Goal: Task Accomplishment & Management: Complete application form

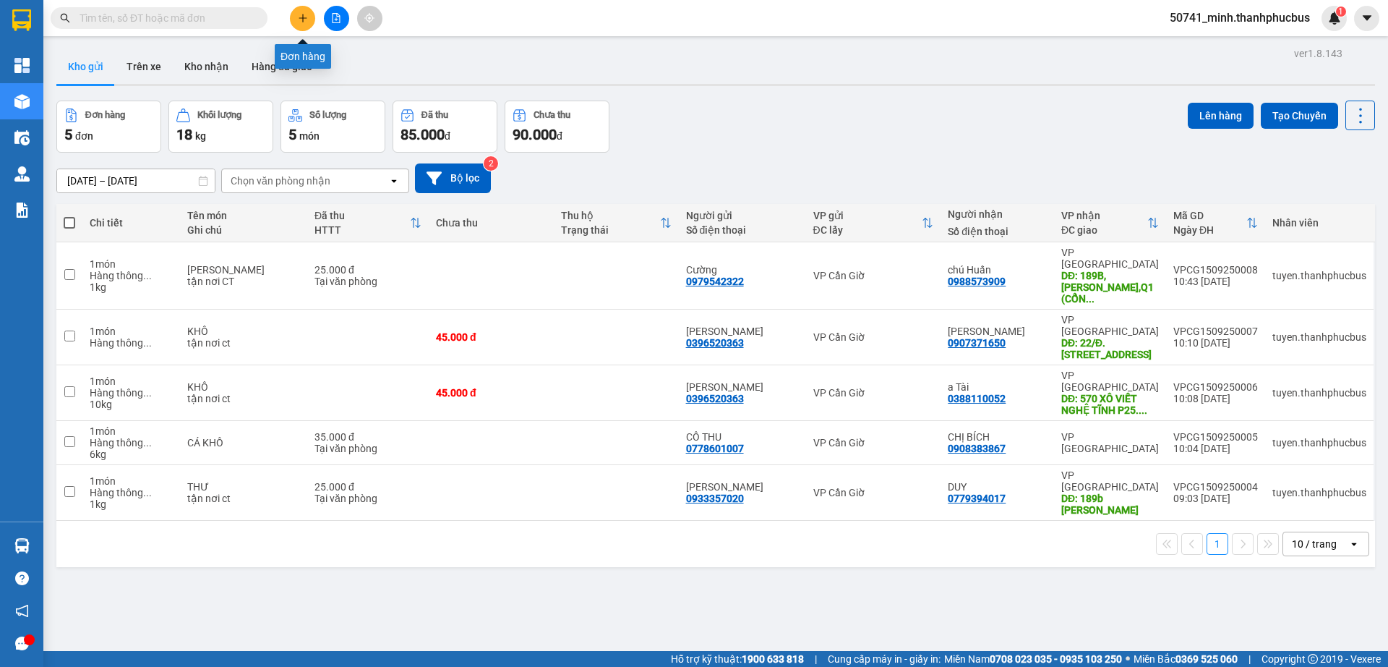
click at [299, 13] on icon "plus" at bounding box center [303, 18] width 10 height 10
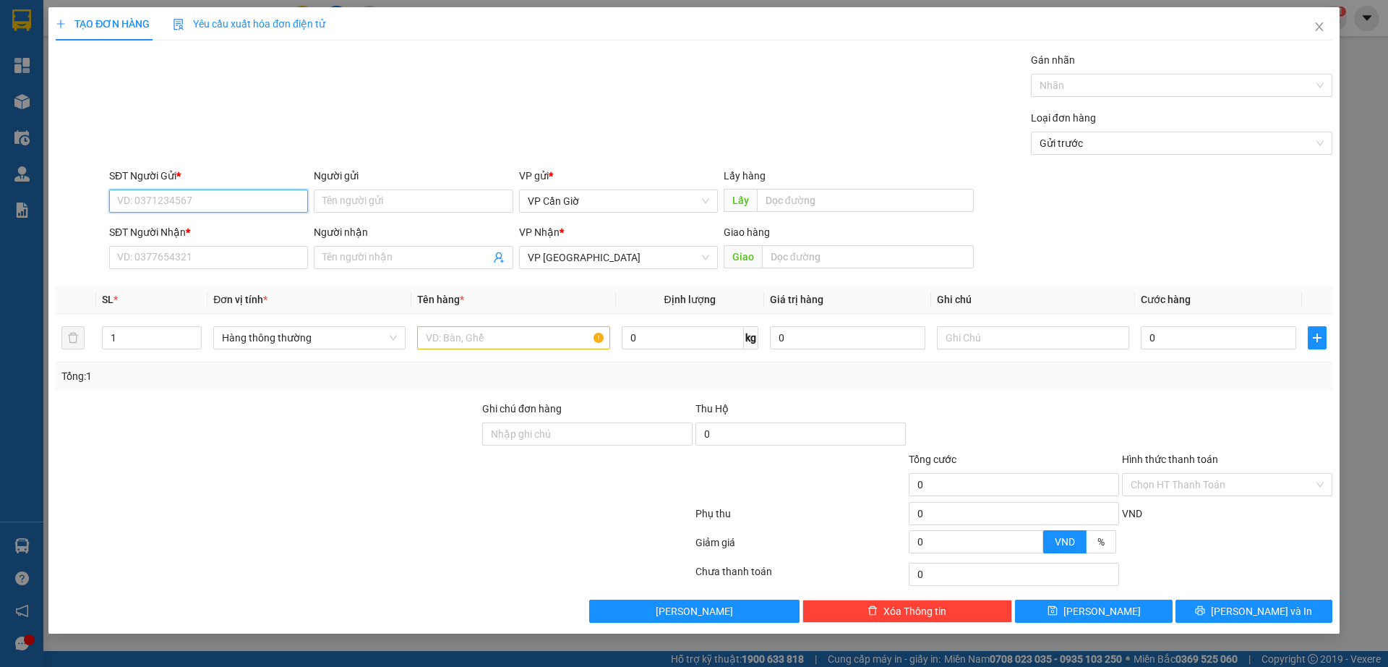
click at [178, 202] on input "SĐT Người Gửi *" at bounding box center [208, 200] width 199 height 23
click at [155, 233] on div "0793879691 - THU" at bounding box center [209, 230] width 182 height 16
type input "0793879691"
type input "THU"
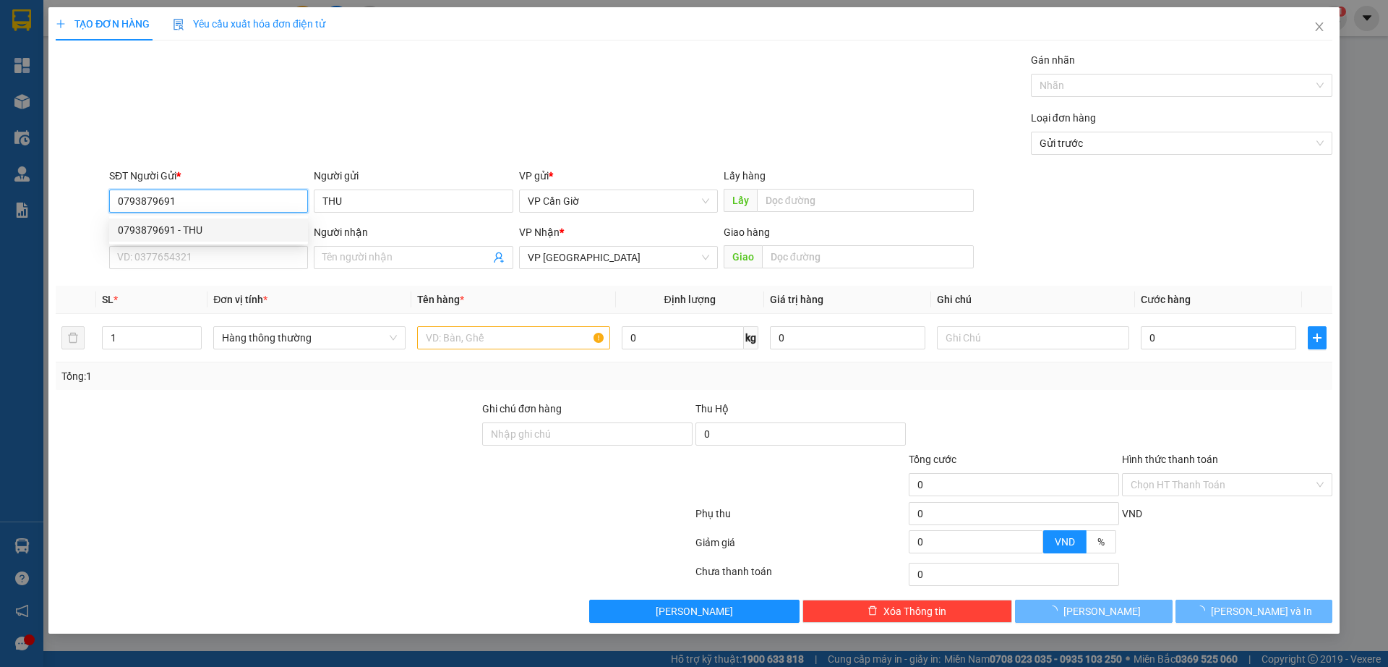
type input "35.000"
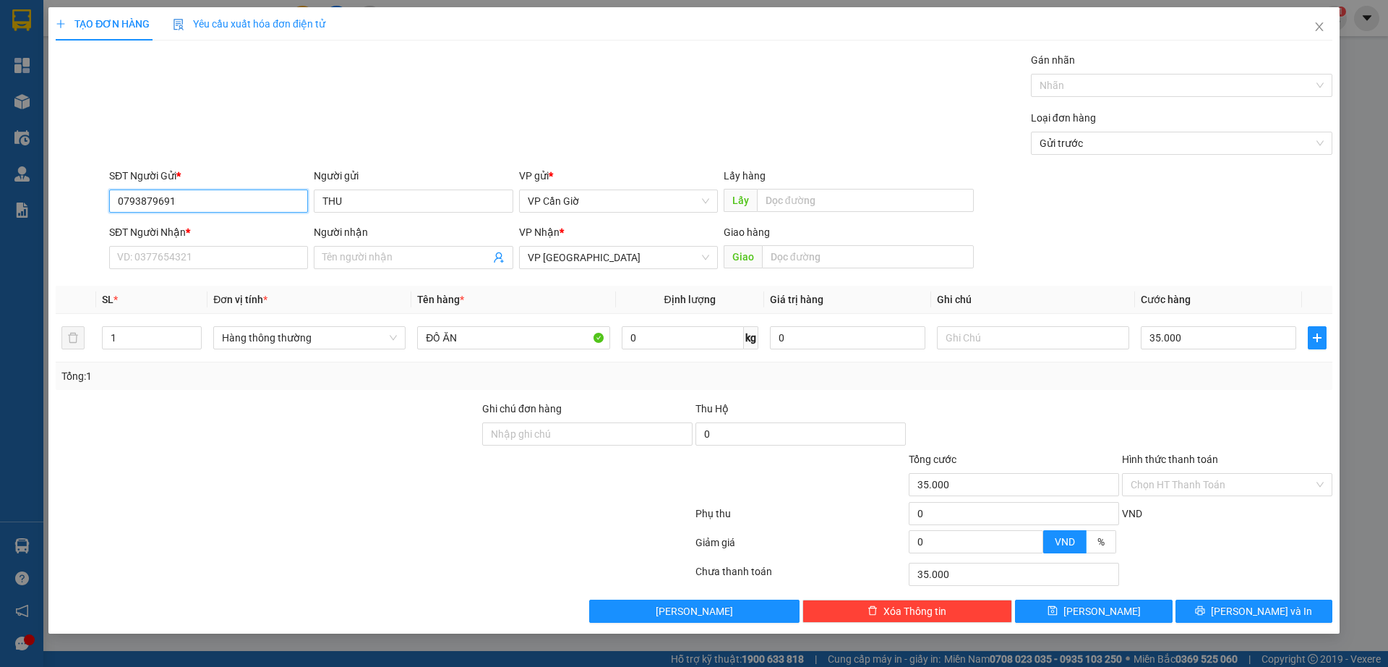
type input "0793879691"
click at [145, 263] on input "SĐT Người Nhận *" at bounding box center [208, 257] width 199 height 23
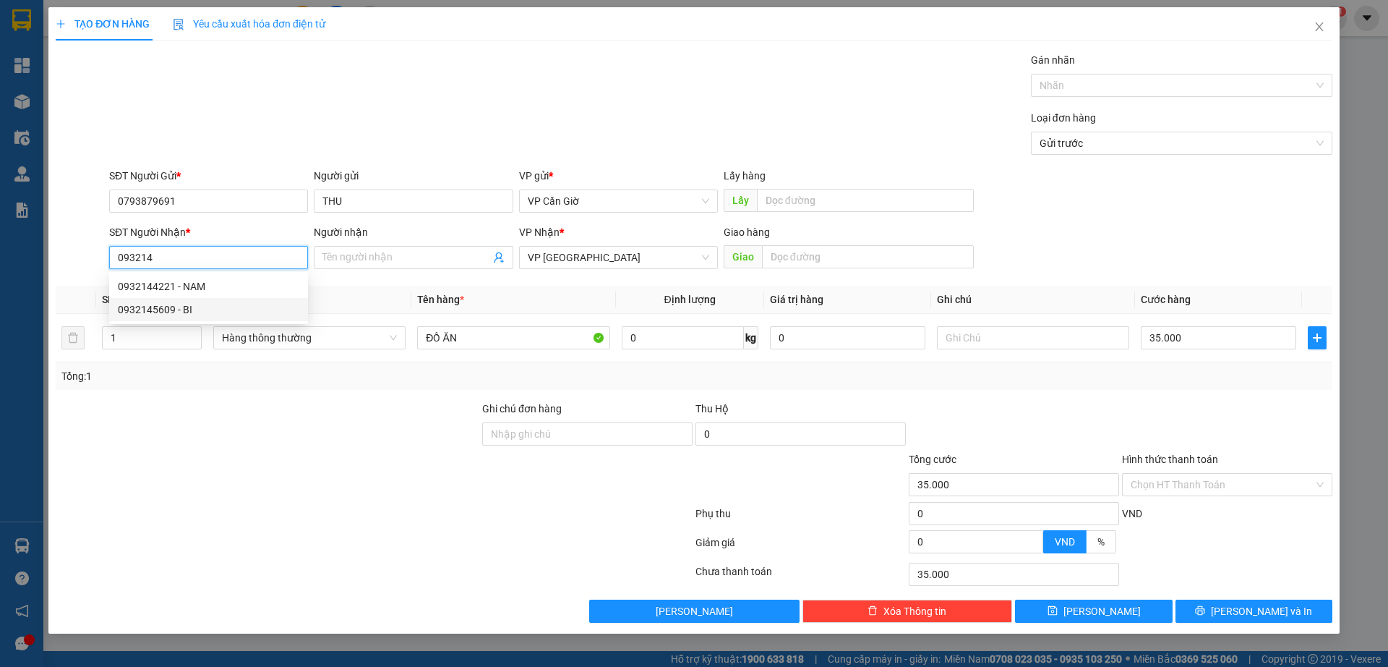
click at [163, 307] on div "0932145609 - BI" at bounding box center [209, 310] width 182 height 16
type input "0932145609"
type input "BI"
type input "0932145609"
click at [379, 256] on input "BI" at bounding box center [406, 257] width 167 height 16
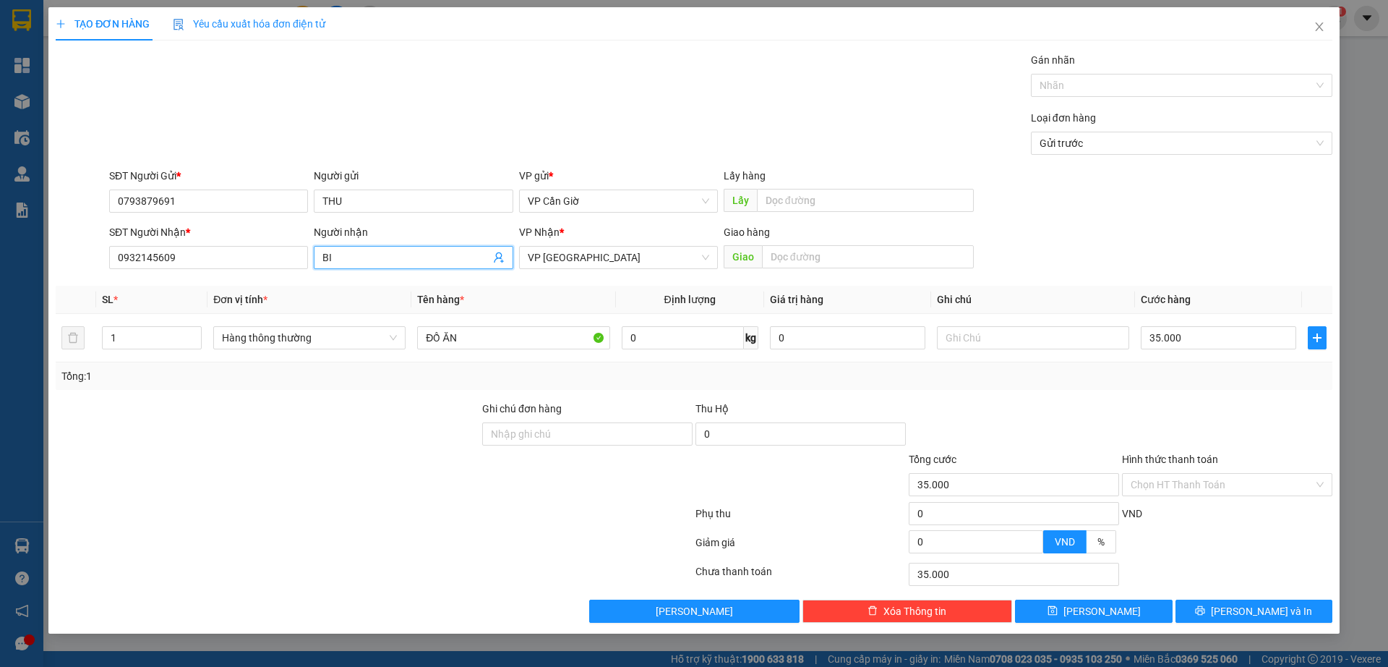
type input "B"
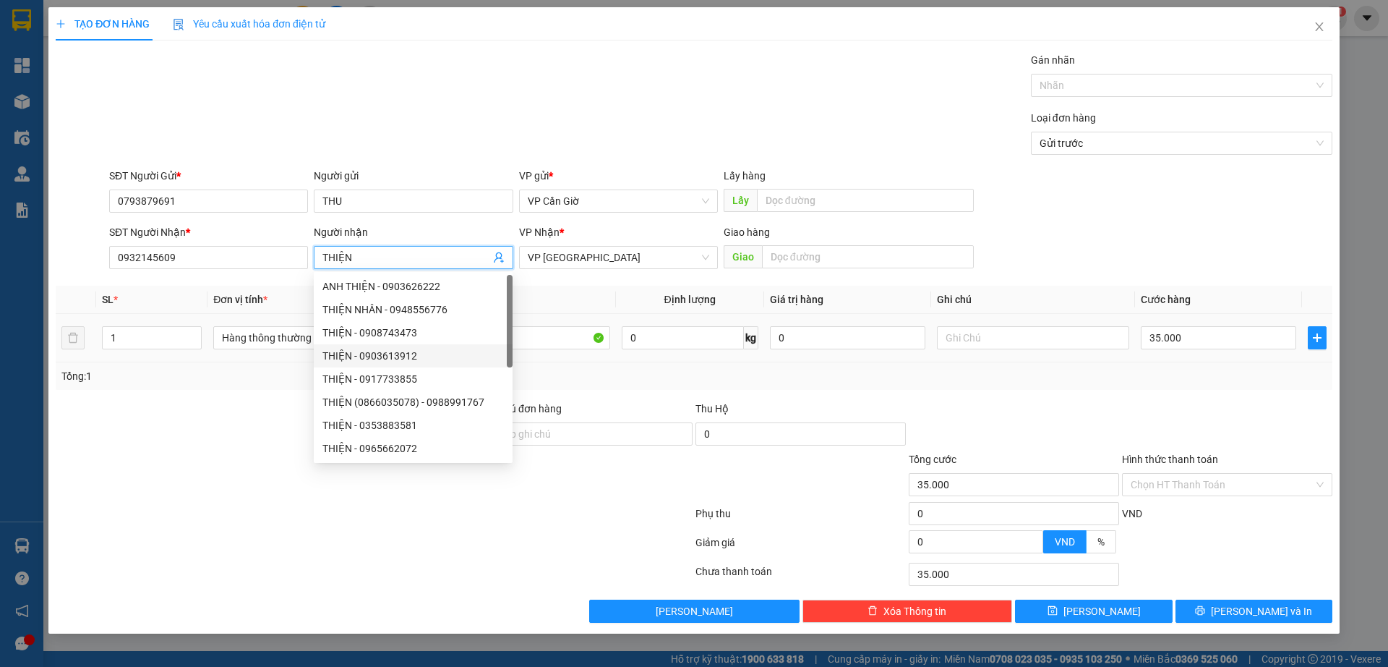
type input "THIỆN"
click at [565, 341] on input "ĐỒ ĂN" at bounding box center [513, 337] width 192 height 23
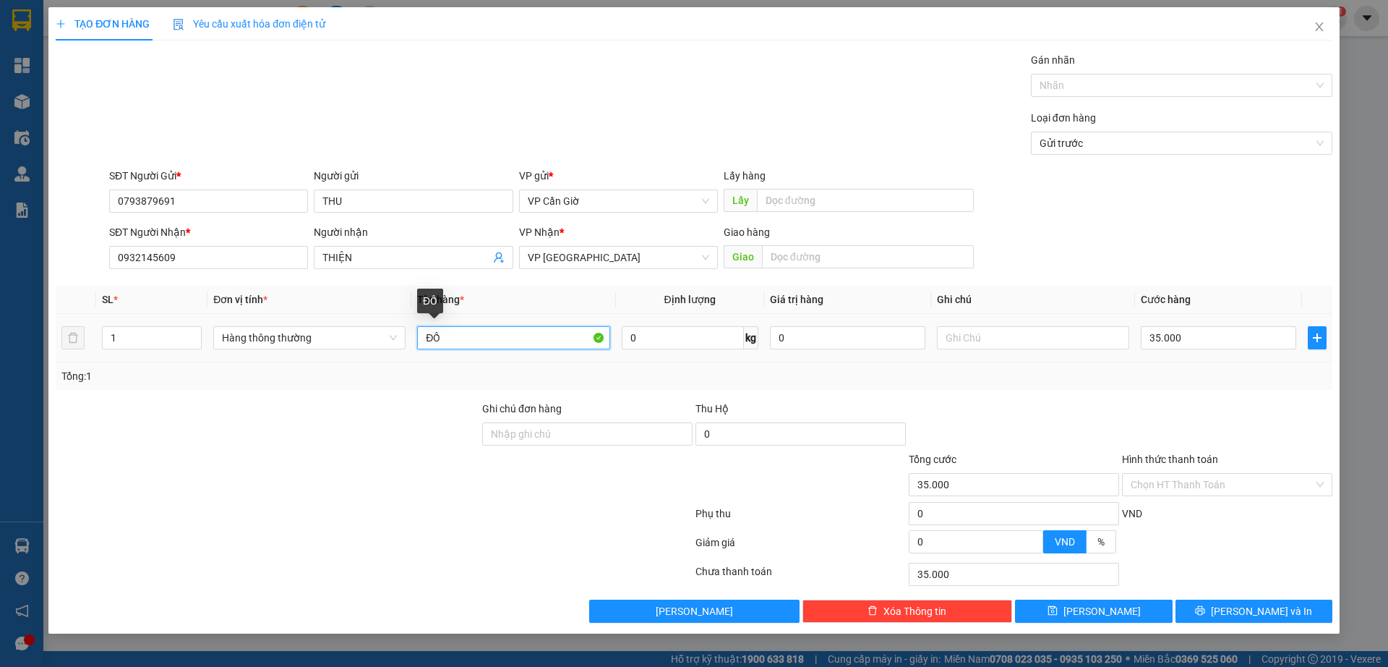
type input "Đ"
type input "HẢI SẢI"
click at [1179, 479] on input "Hình thức thanh toán" at bounding box center [1222, 485] width 183 height 22
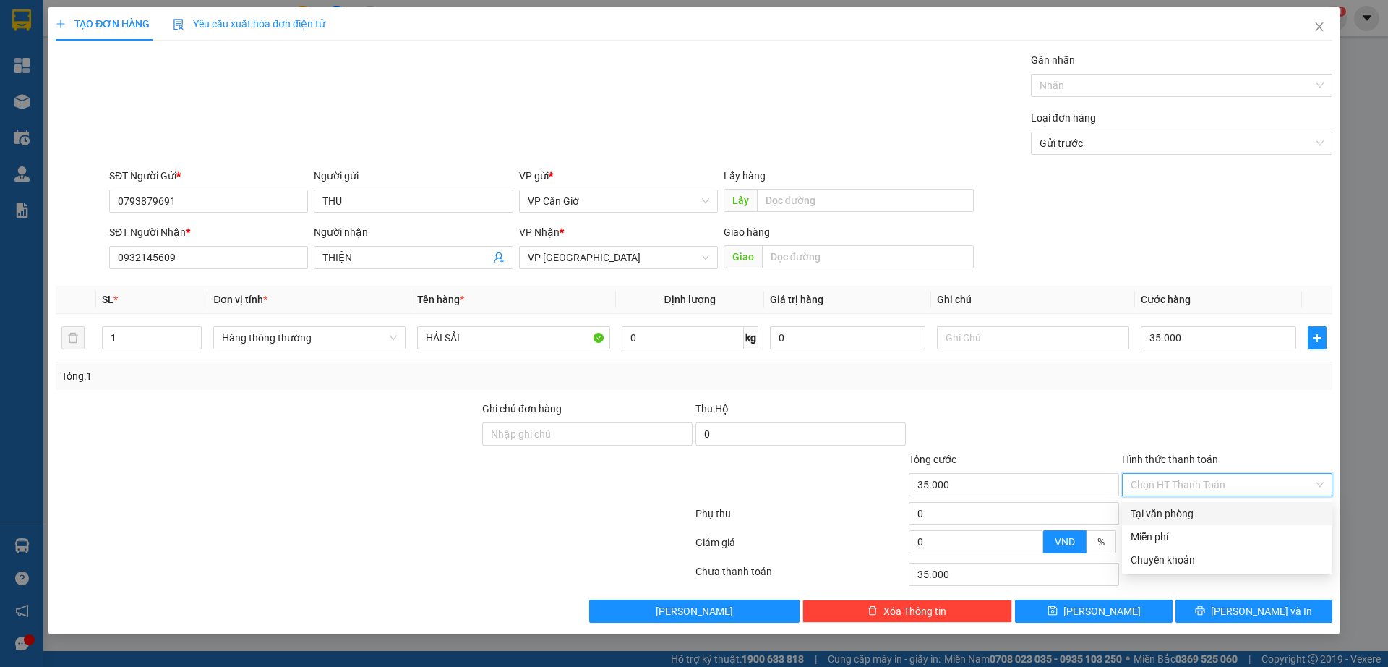
click at [1145, 509] on div "Tại văn phòng" at bounding box center [1227, 513] width 193 height 16
type input "0"
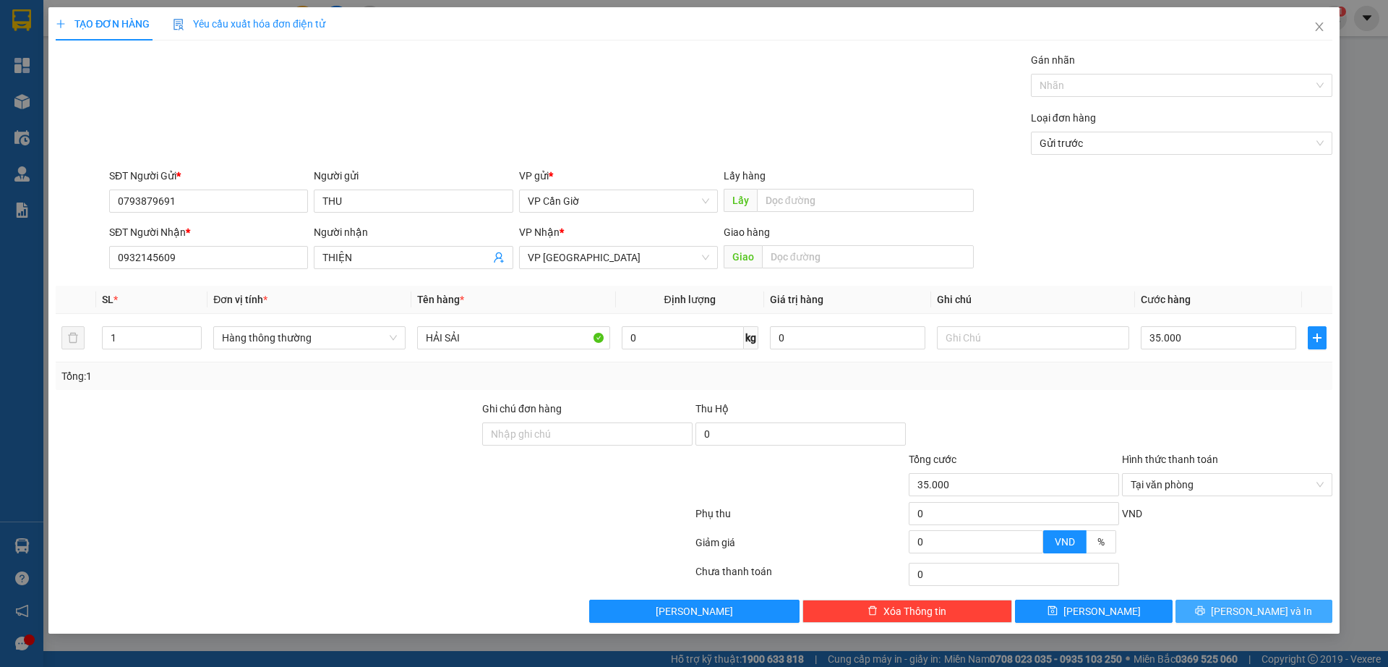
click at [1268, 611] on span "[PERSON_NAME] và In" at bounding box center [1261, 611] width 101 height 16
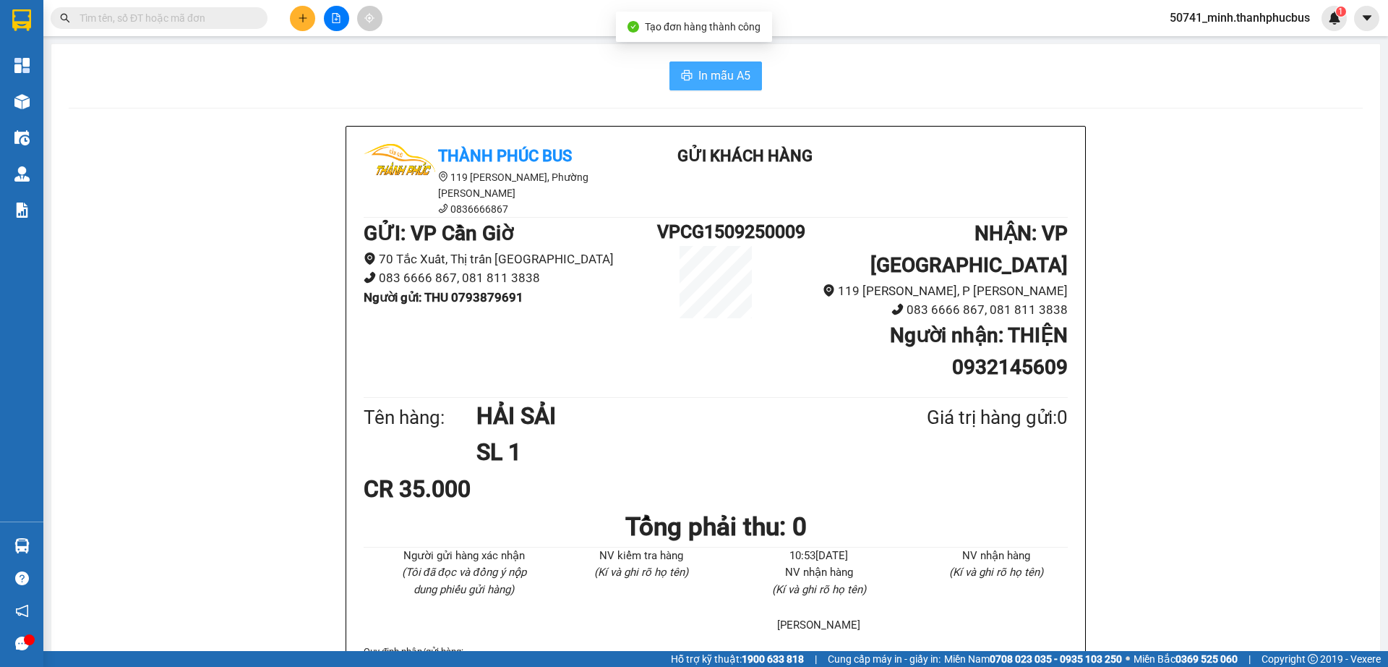
click at [704, 73] on span "In mẫu A5" at bounding box center [725, 76] width 52 height 18
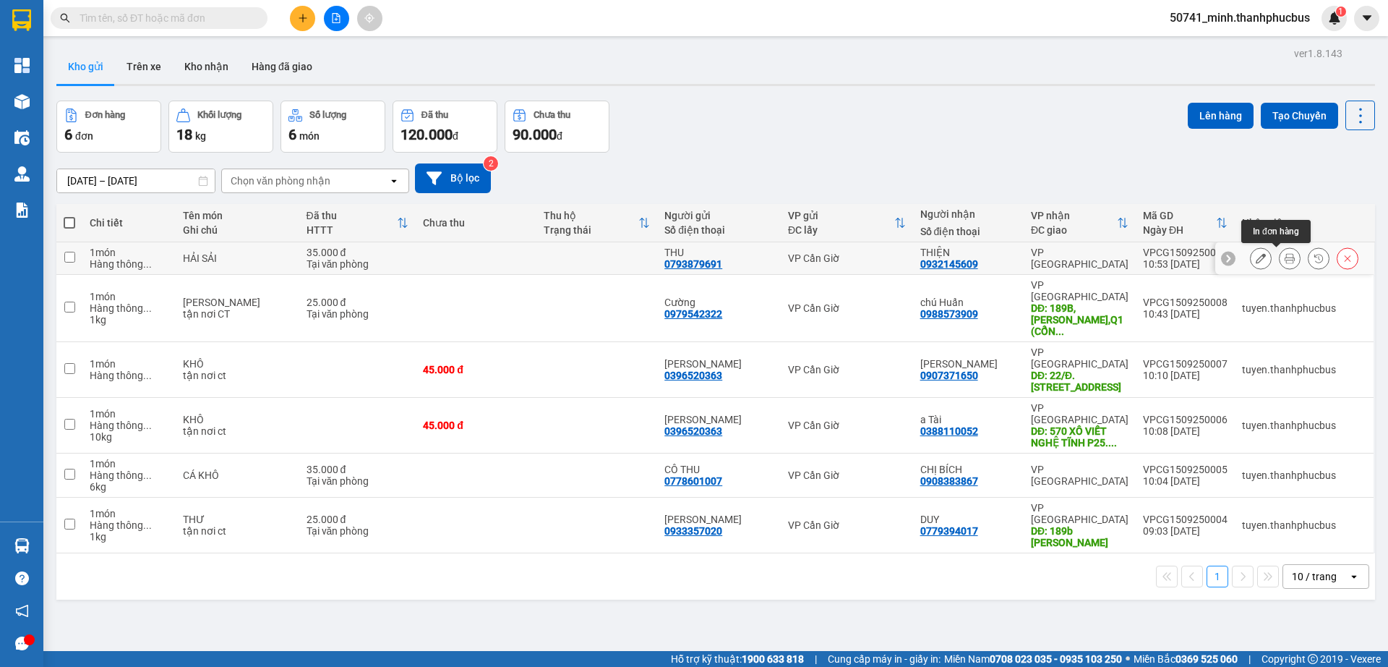
click at [1280, 258] on button at bounding box center [1290, 258] width 20 height 25
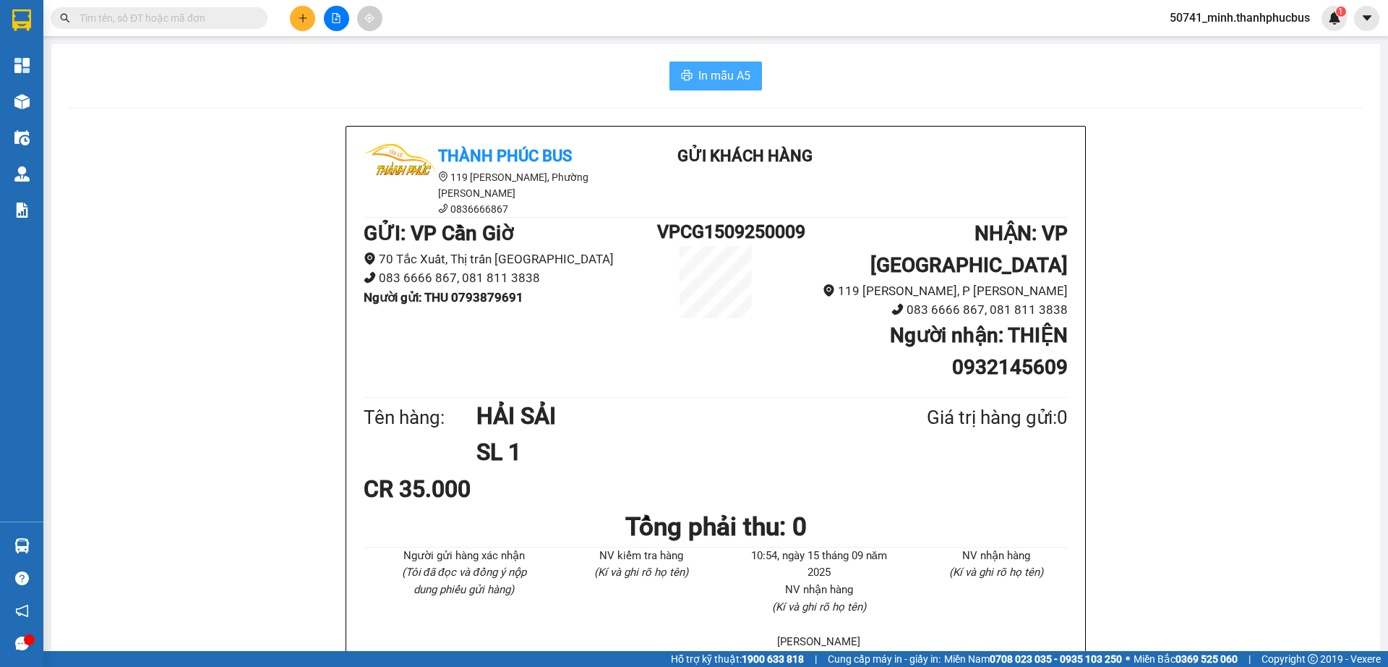
click at [700, 77] on span "In mẫu A5" at bounding box center [725, 76] width 52 height 18
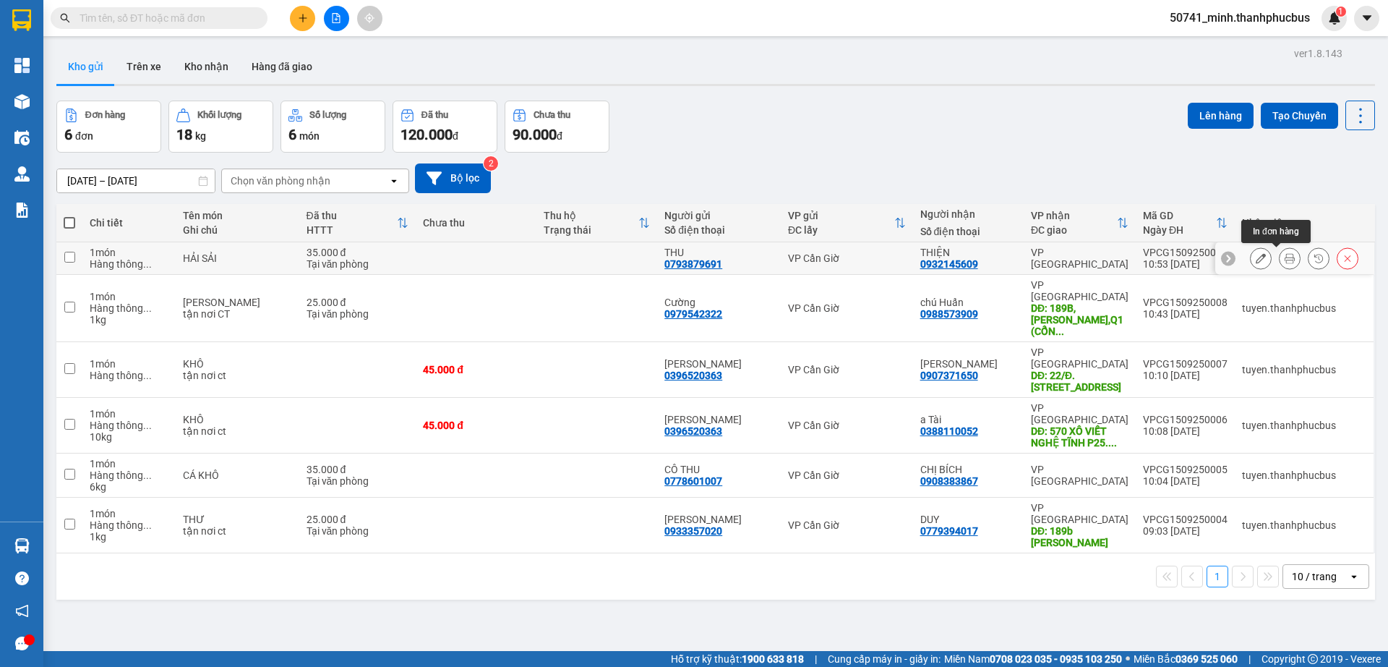
click at [1285, 260] on icon at bounding box center [1290, 258] width 10 height 10
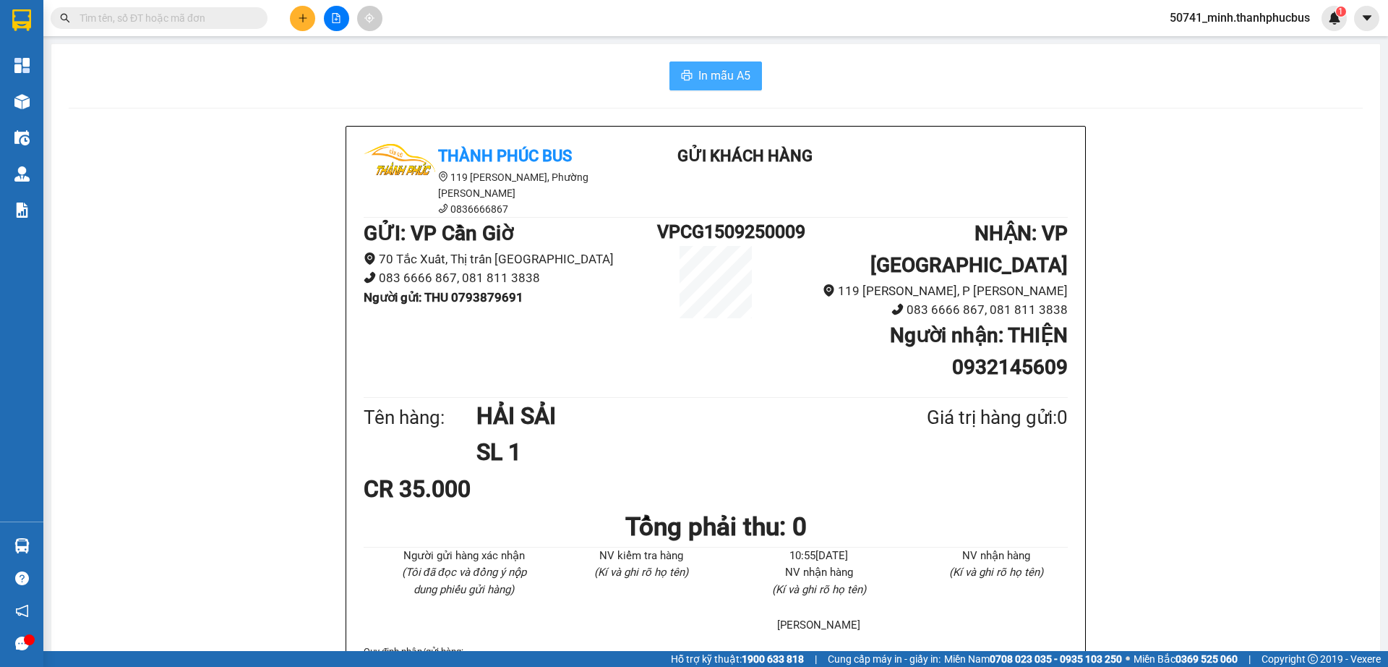
click at [729, 80] on span "In mẫu A5" at bounding box center [725, 76] width 52 height 18
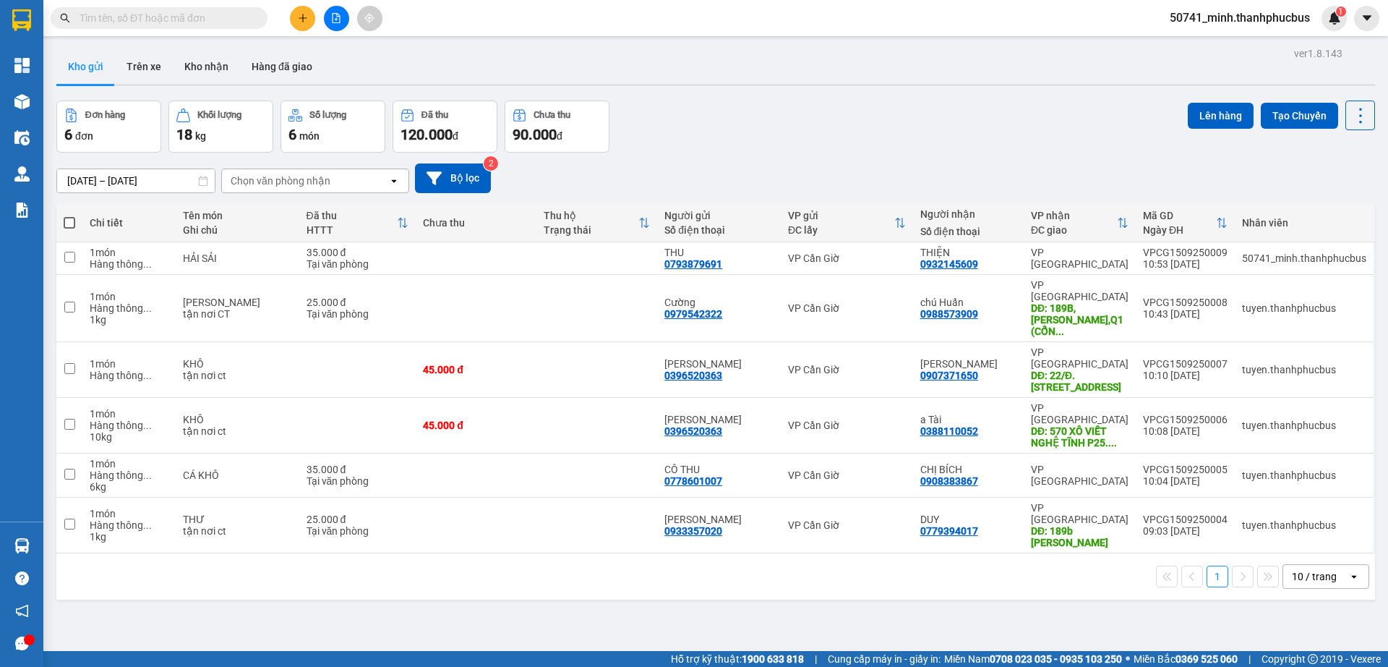
click at [337, 587] on div "ver 1.8.143 Kho gửi Trên xe Kho nhận Hàng đã giao Đơn hàng 6 đơn Khối lượng 18 …" at bounding box center [716, 376] width 1331 height 667
click at [296, 16] on button at bounding box center [302, 18] width 25 height 25
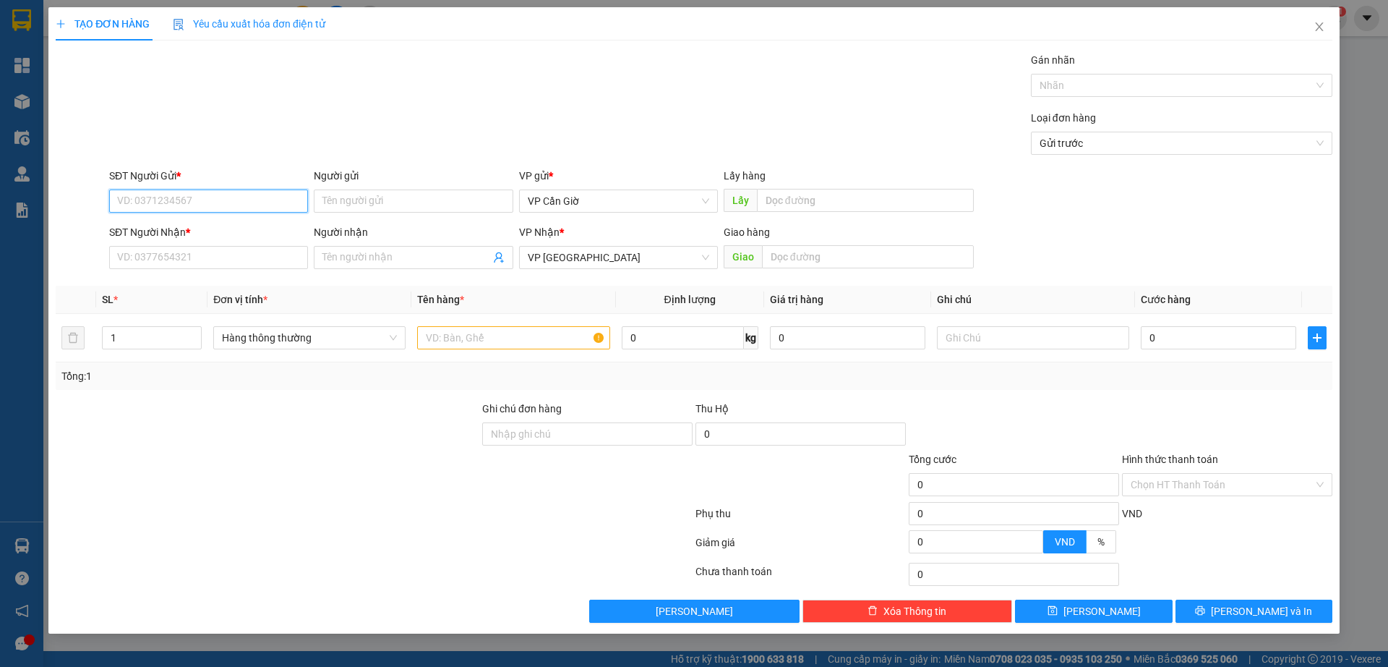
click at [202, 197] on input "SĐT Người Gửi *" at bounding box center [208, 200] width 199 height 23
click at [142, 226] on div "0366890166 - ÁI" at bounding box center [209, 230] width 182 height 16
type input "0366890166"
type input "ÁI"
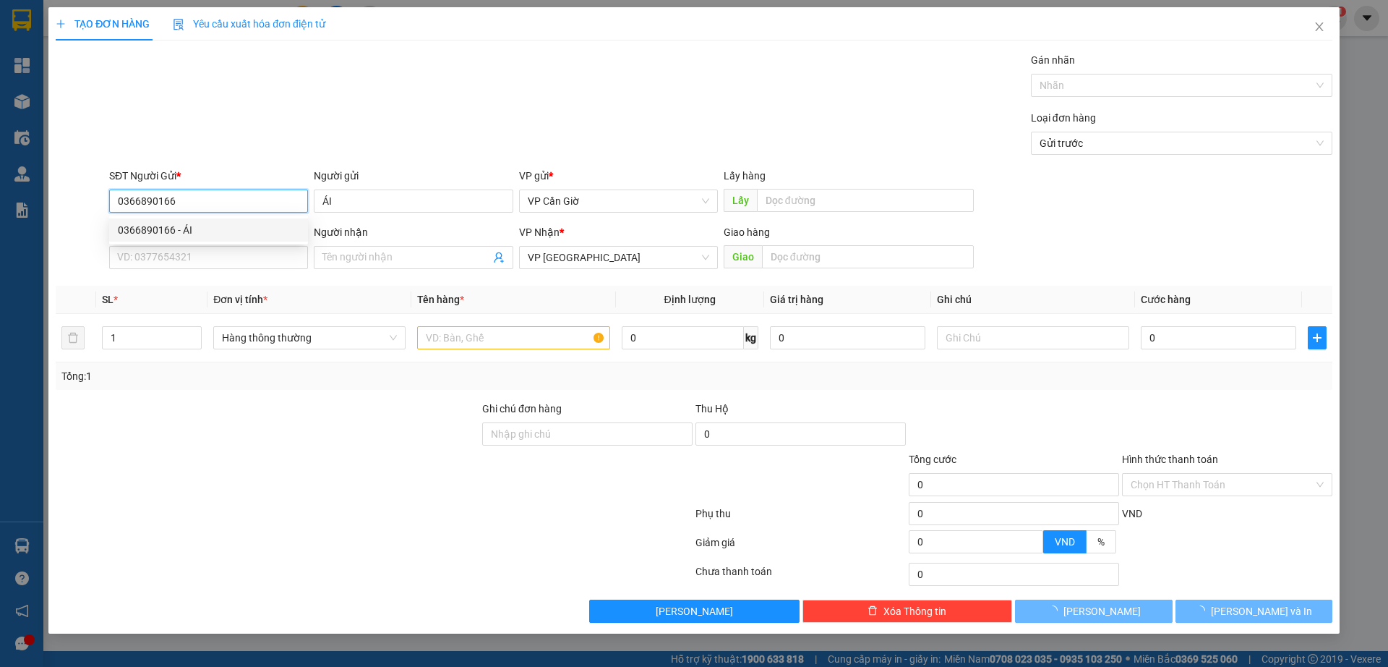
type input "55.000"
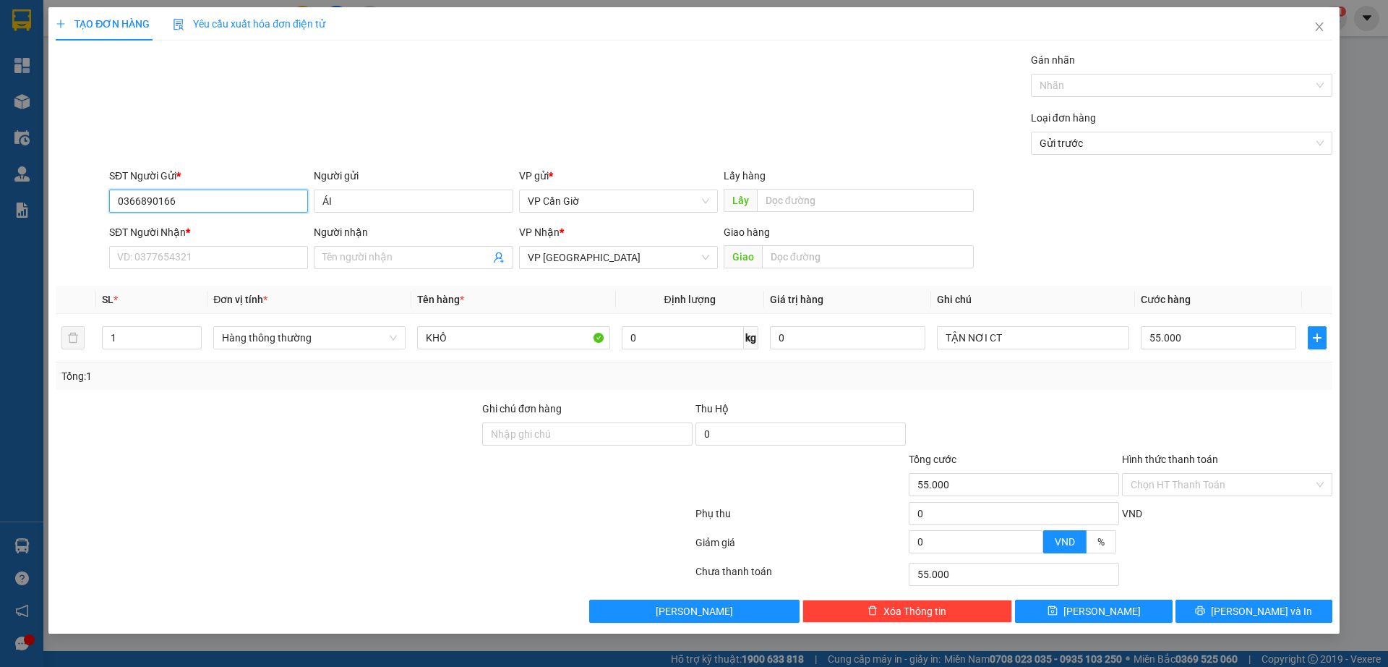
type input "0366890166"
click at [160, 255] on input "SĐT Người Nhận *" at bounding box center [208, 257] width 199 height 23
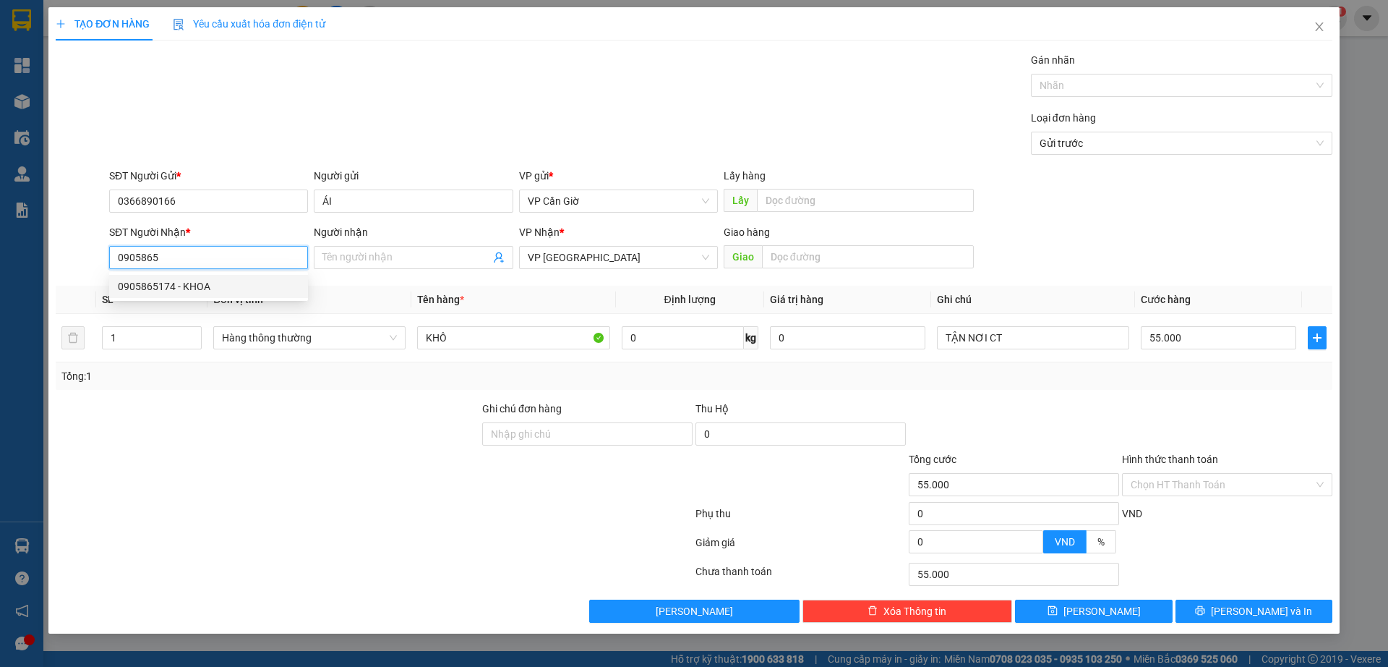
click at [168, 288] on div "0905865174 - KHOA" at bounding box center [209, 286] width 182 height 16
type input "0905865174"
type input "KHOA"
type input "35.000"
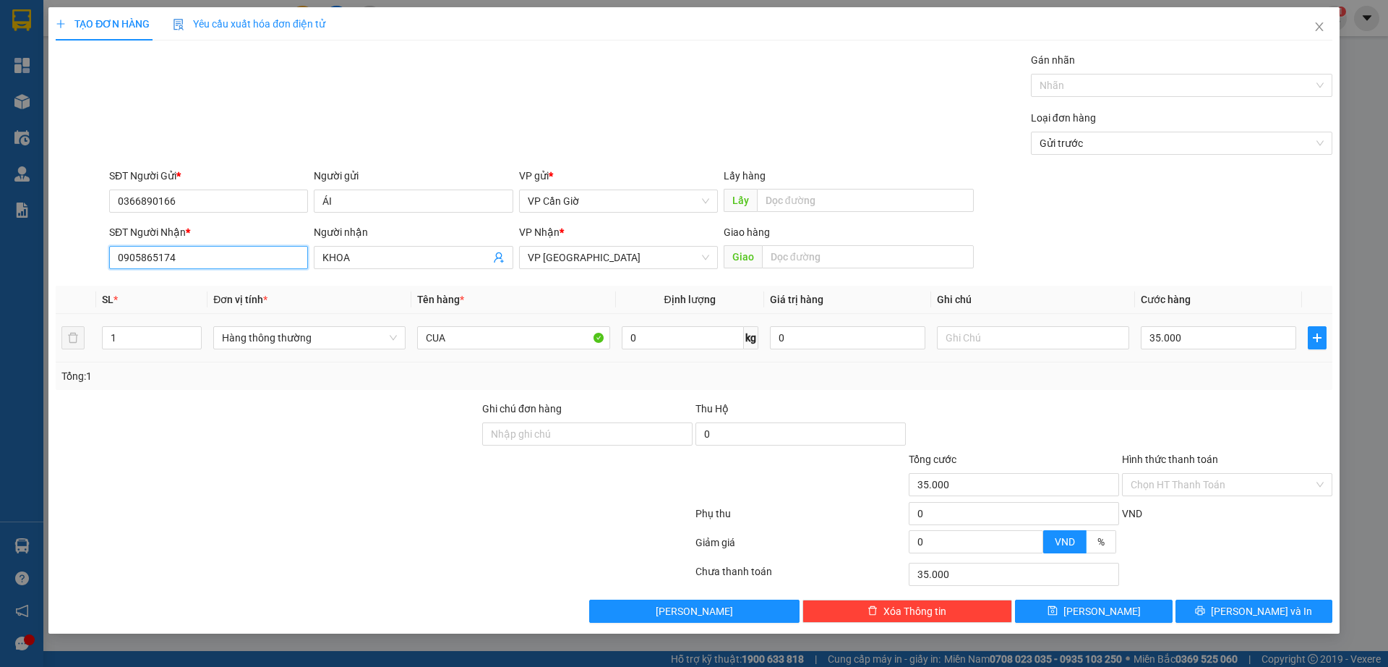
type input "0905865174"
click at [465, 336] on input "CUA" at bounding box center [513, 337] width 192 height 23
type input "C"
type input "GIẤY TỜ"
click at [653, 331] on input "0" at bounding box center [683, 337] width 122 height 23
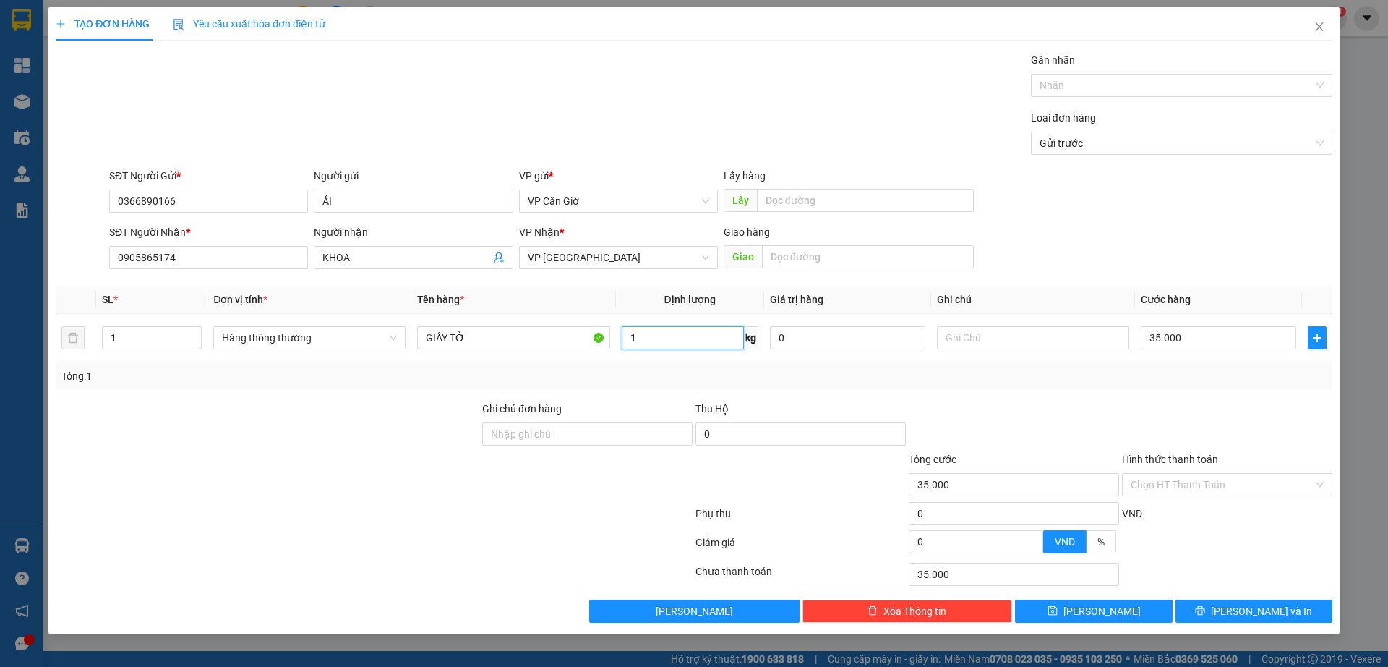
type input "1"
drag, startPoint x: 720, startPoint y: 400, endPoint x: 1124, endPoint y: 479, distance: 411.1
click at [735, 402] on div "Thu Hộ" at bounding box center [801, 409] width 210 height 16
type input "25.000"
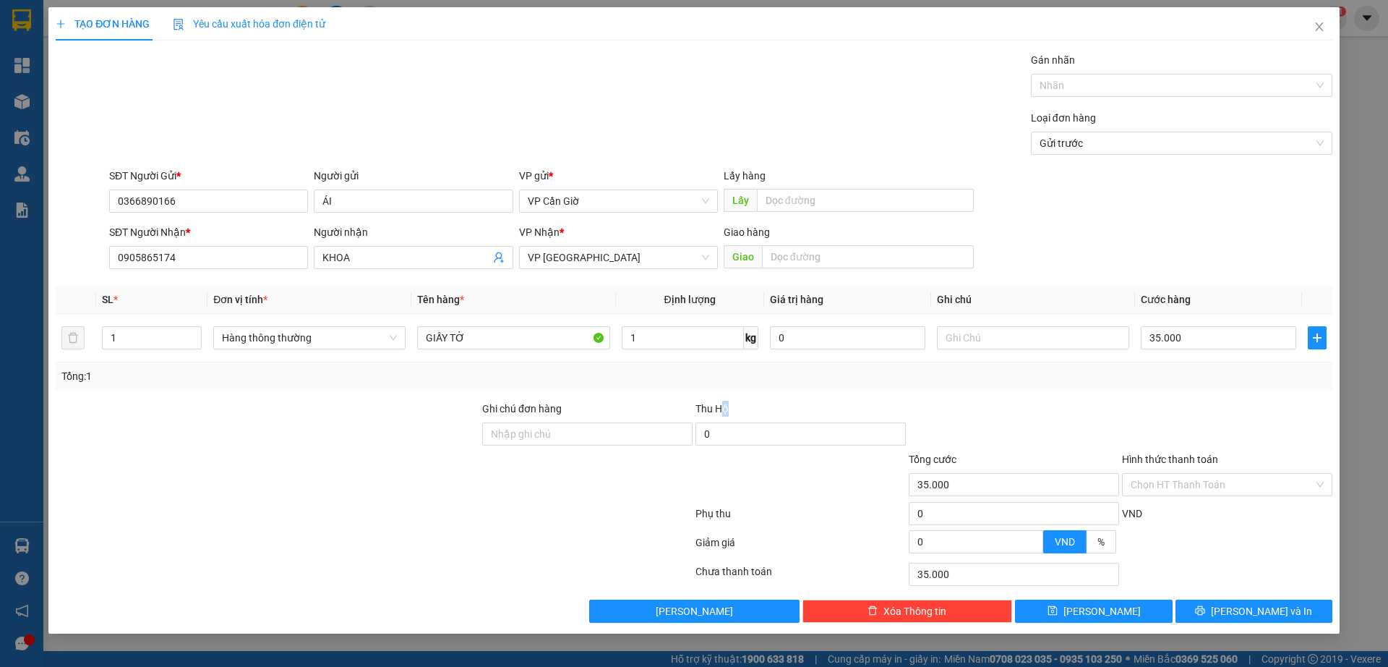
type input "25.000"
click at [1185, 483] on input "Hình thức thanh toán" at bounding box center [1222, 485] width 183 height 22
click at [1198, 516] on div "Tại văn phòng" at bounding box center [1227, 513] width 193 height 16
type input "0"
click at [1219, 607] on button "[PERSON_NAME] và In" at bounding box center [1254, 610] width 157 height 23
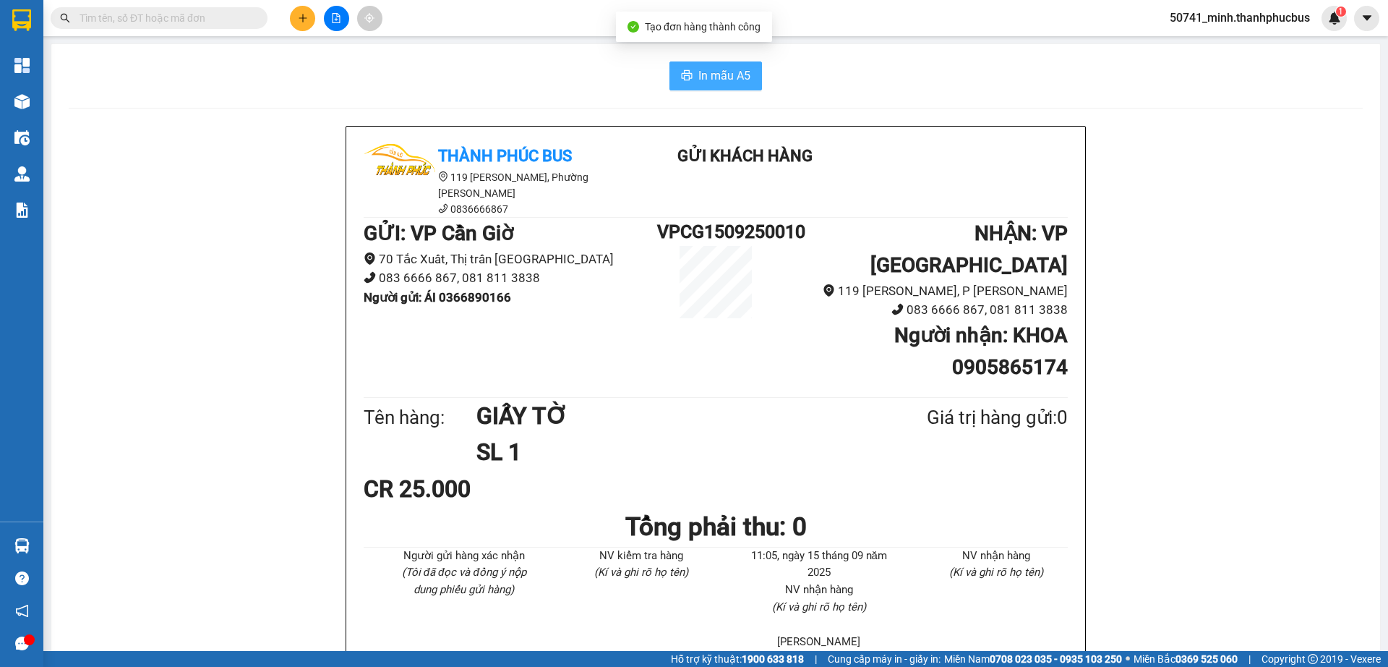
click at [727, 75] on span "In mẫu A5" at bounding box center [725, 76] width 52 height 18
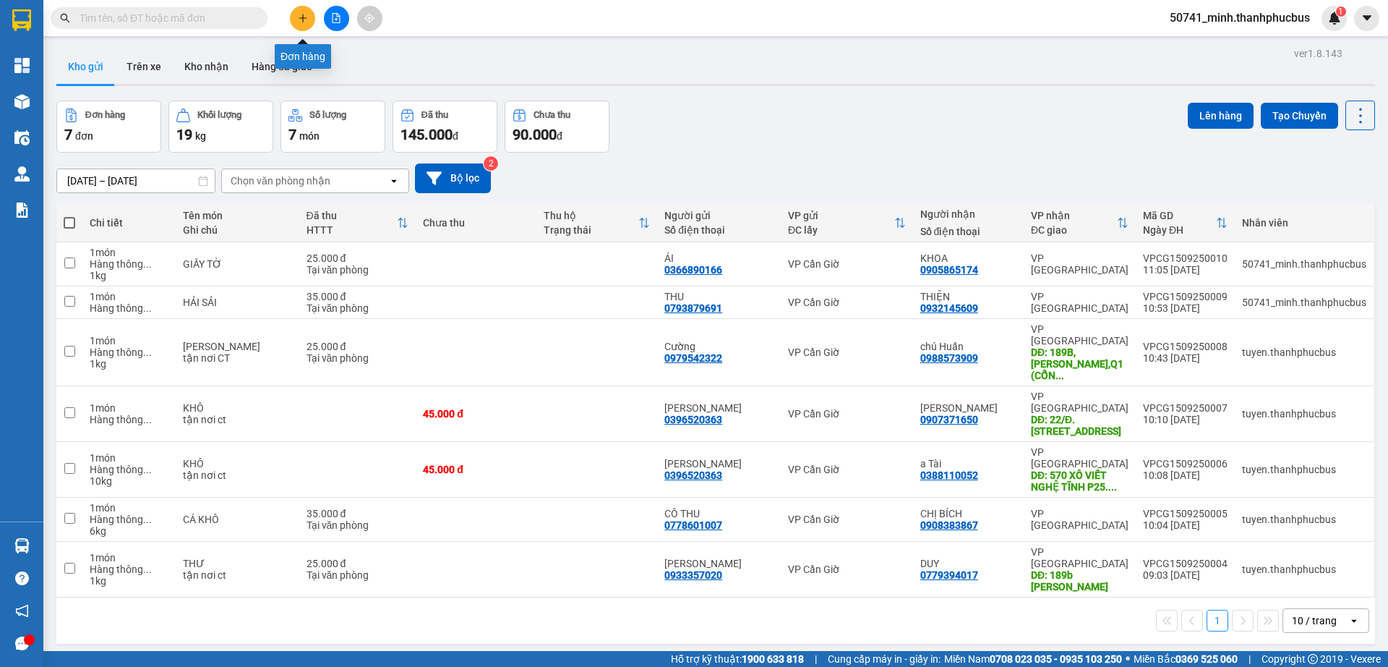
click at [299, 25] on button at bounding box center [302, 18] width 25 height 25
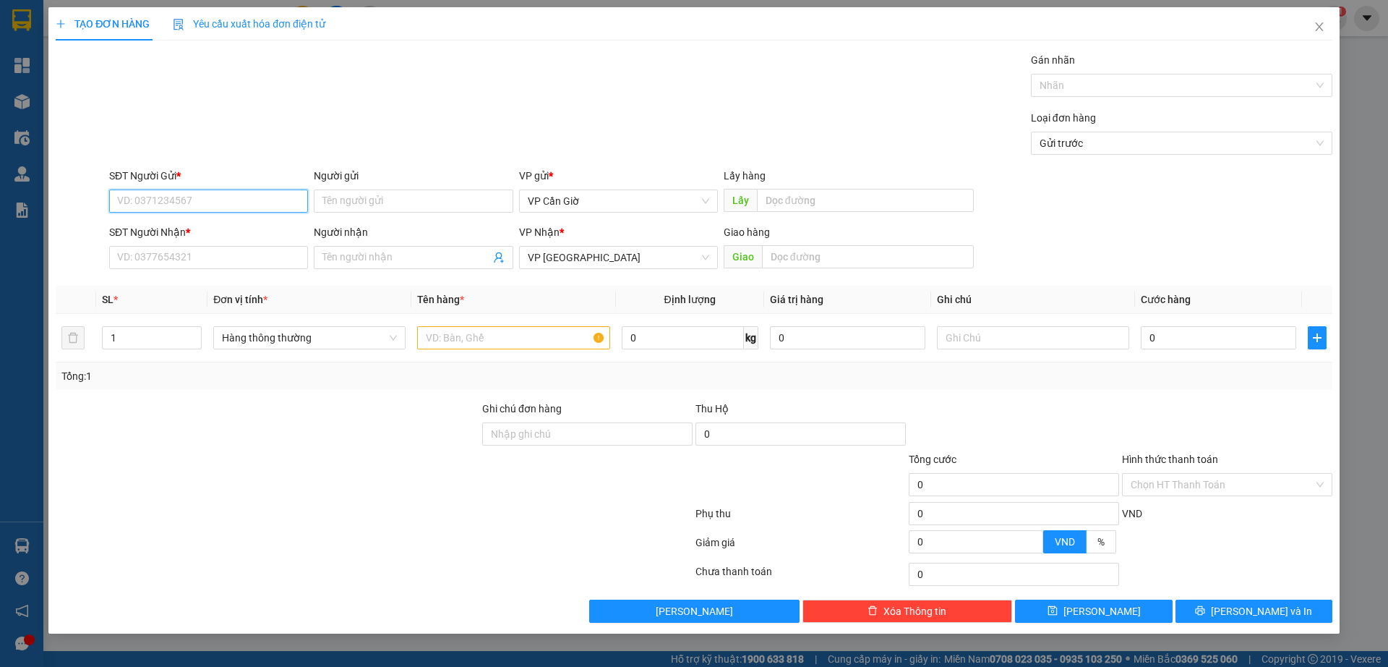
click at [161, 203] on input "SĐT Người Gửi *" at bounding box center [208, 200] width 199 height 23
type input "0961229783"
click at [200, 230] on div "0961229783 - THUỶ" at bounding box center [209, 230] width 182 height 16
type input "THUỶ"
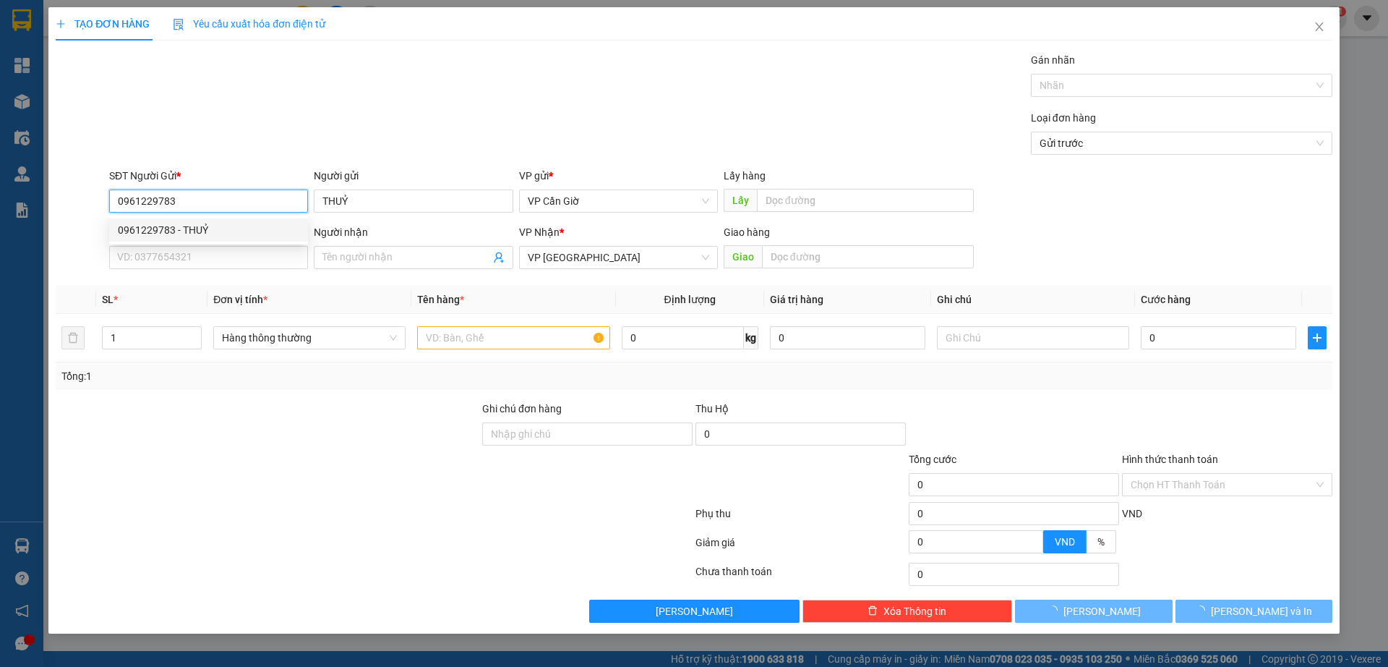
type input "25.000"
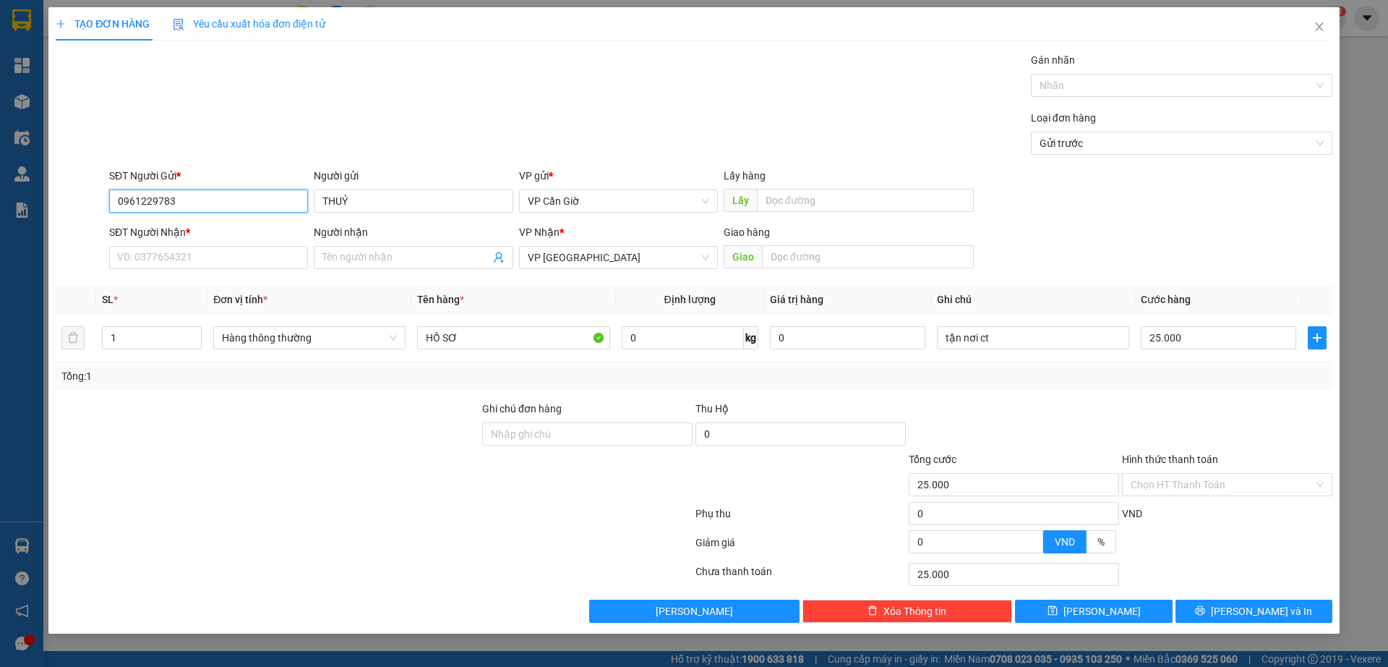
type input "0961229783"
click at [177, 252] on input "SĐT Người Nhận *" at bounding box center [208, 257] width 199 height 23
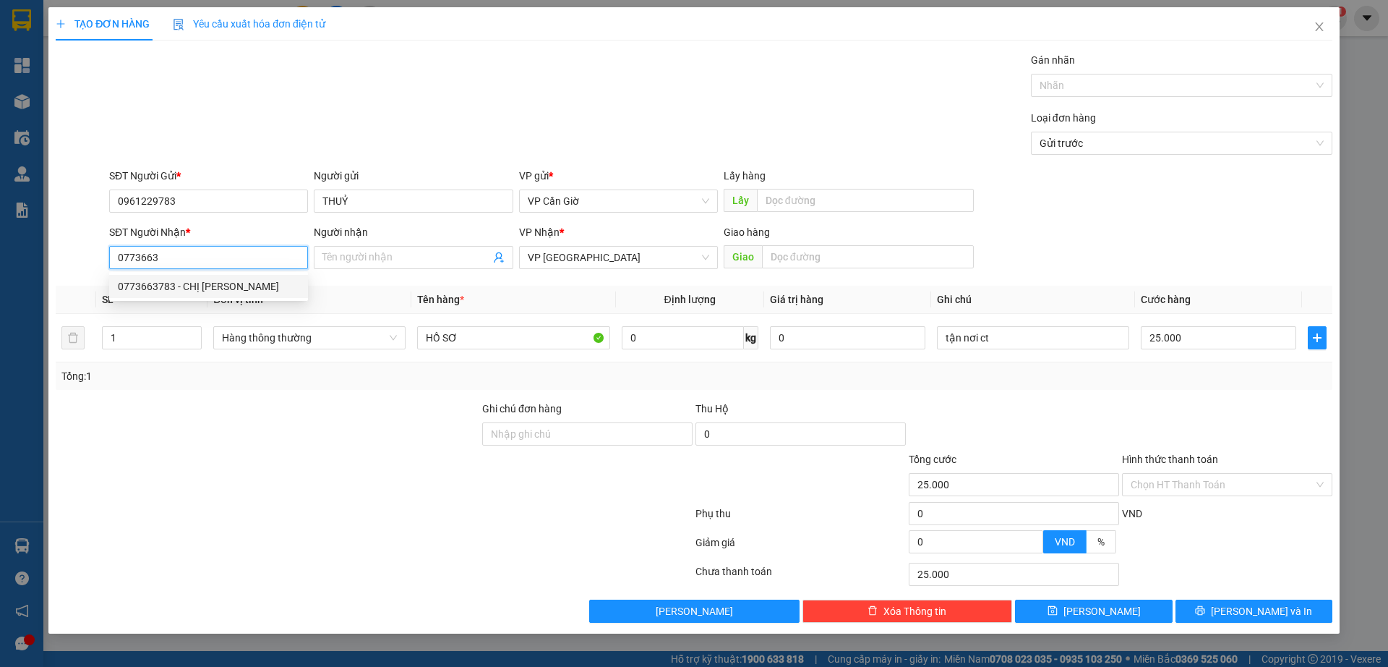
click at [169, 282] on div "0773663783 - CHỊ [PERSON_NAME]" at bounding box center [209, 286] width 182 height 16
type input "0773663783"
type input "CHỊ [PERSON_NAME]"
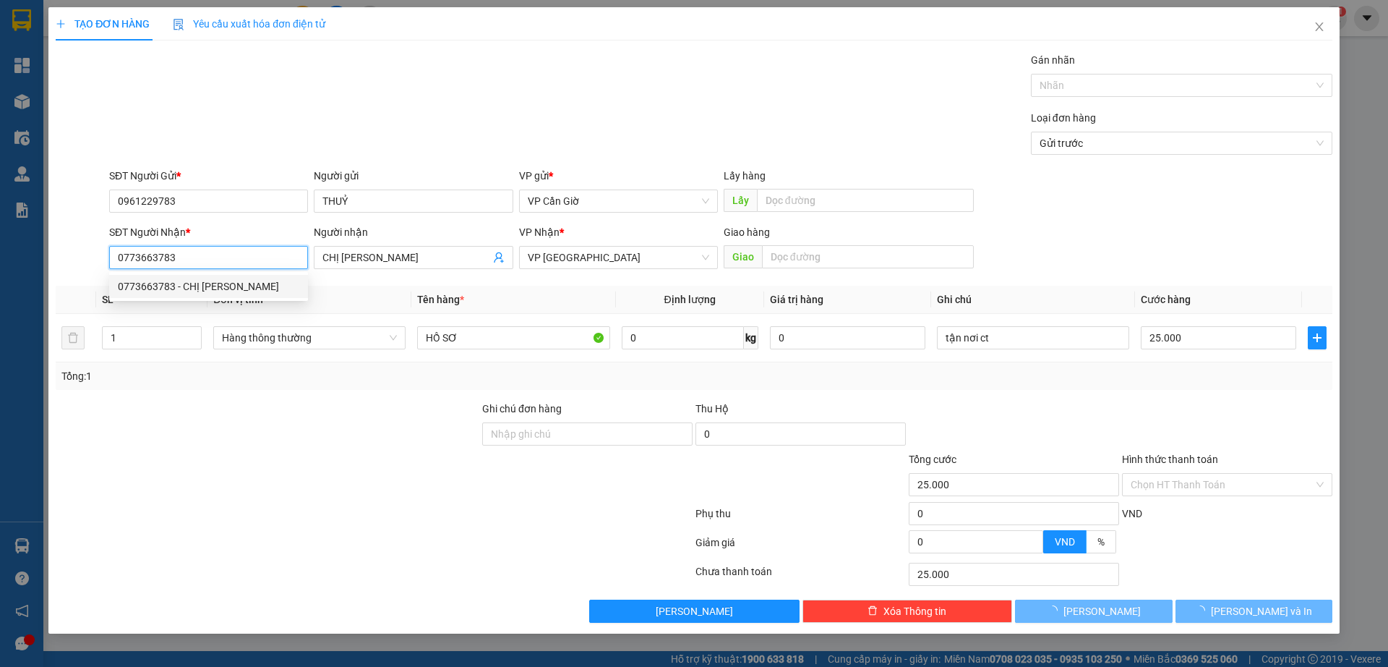
type input "60.000"
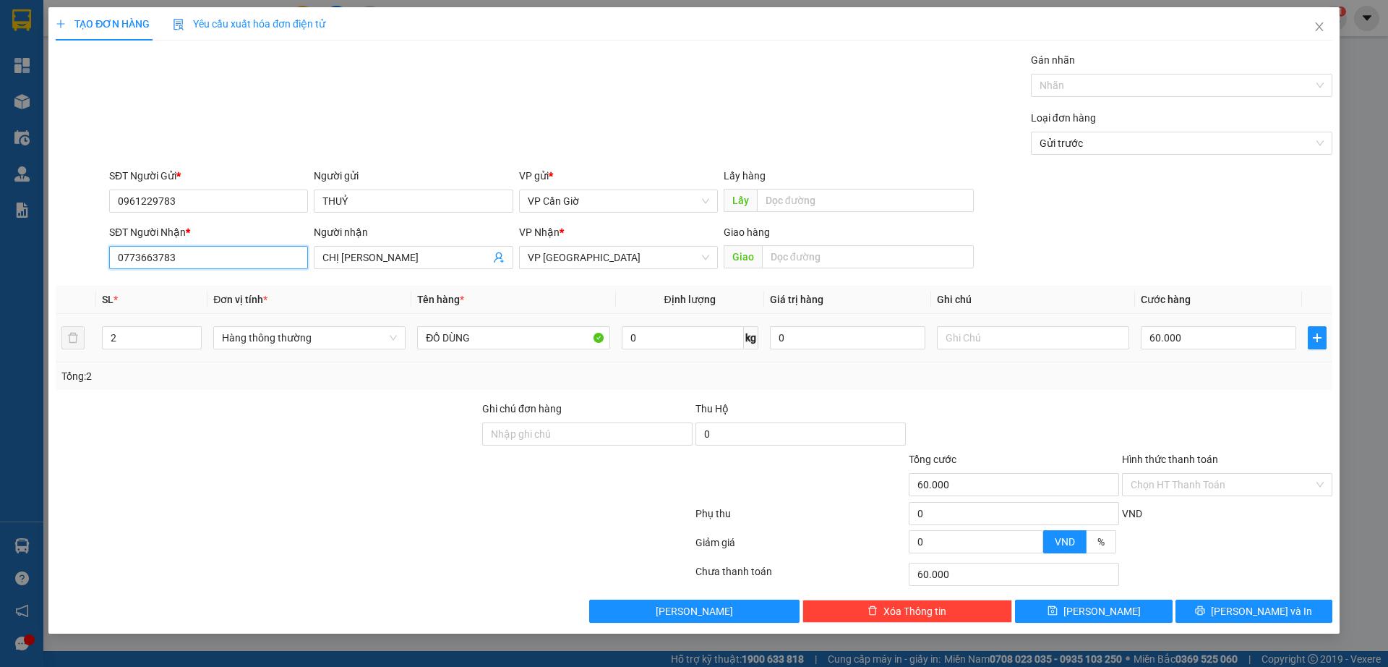
type input "0773663783"
click at [150, 330] on input "2" at bounding box center [152, 338] width 98 height 22
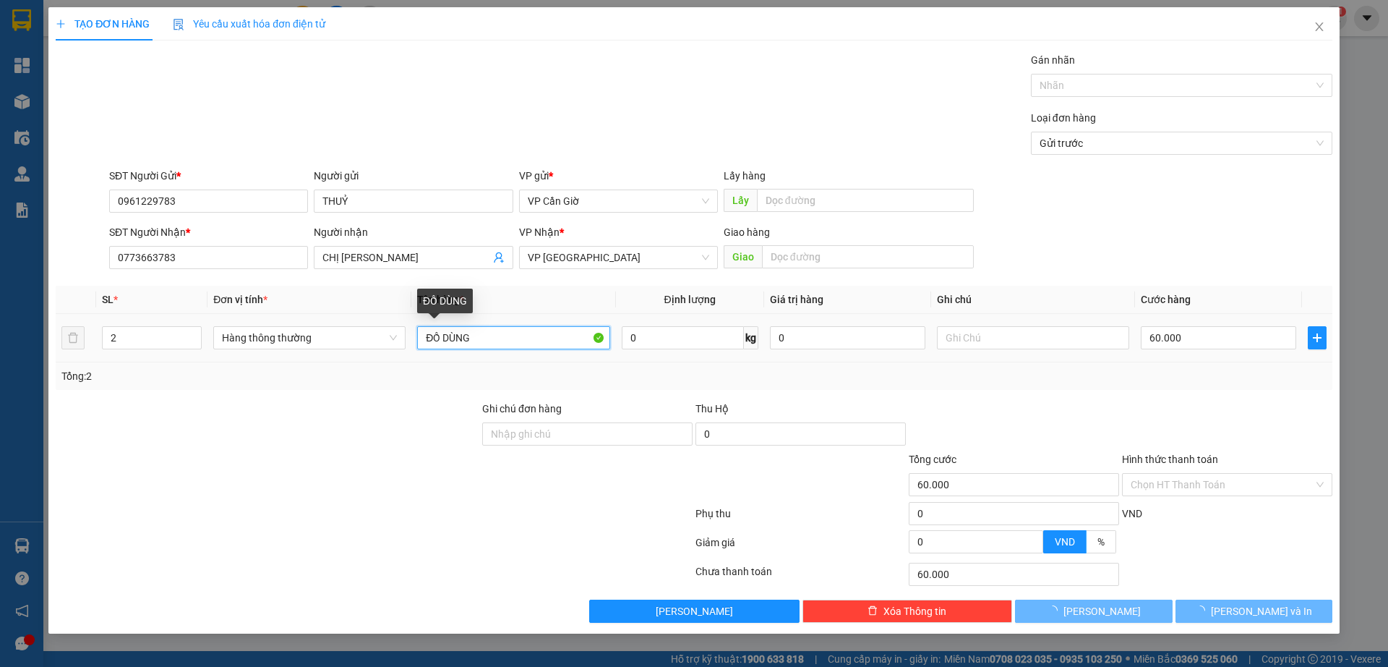
click at [499, 343] on input "ĐỒ DÙNG" at bounding box center [513, 337] width 192 height 23
type input "0"
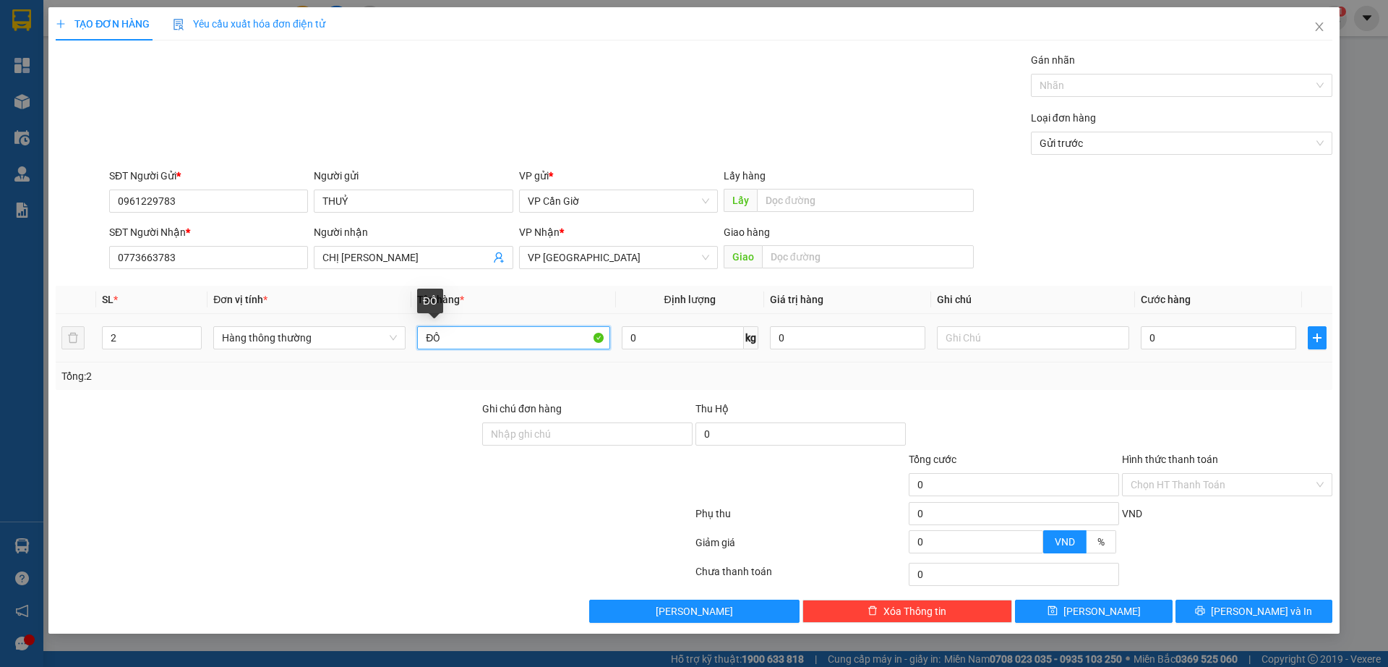
type input "Đ"
type input "HẢI SẢN + TRÁI CÂY"
click at [772, 378] on div "Tổng: 2" at bounding box center [694, 376] width 1266 height 16
click at [1202, 336] on input "0" at bounding box center [1218, 337] width 155 height 23
type input "7"
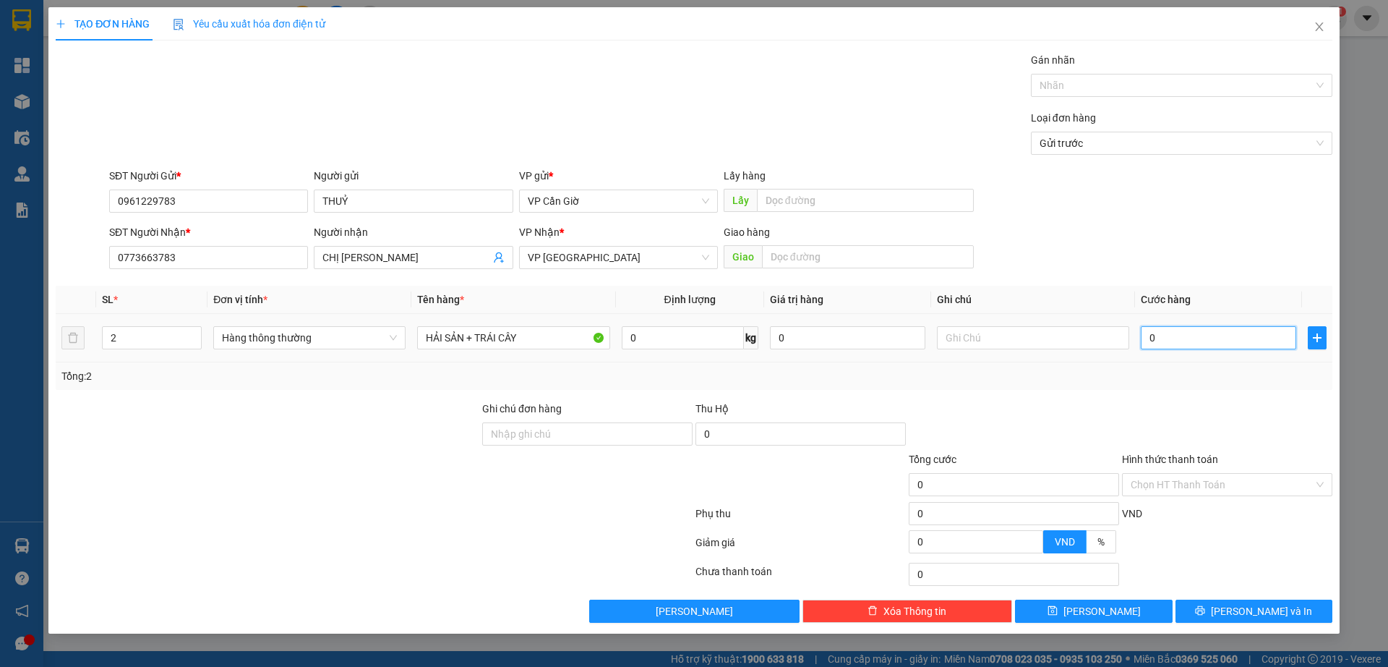
type input "7"
type input "70"
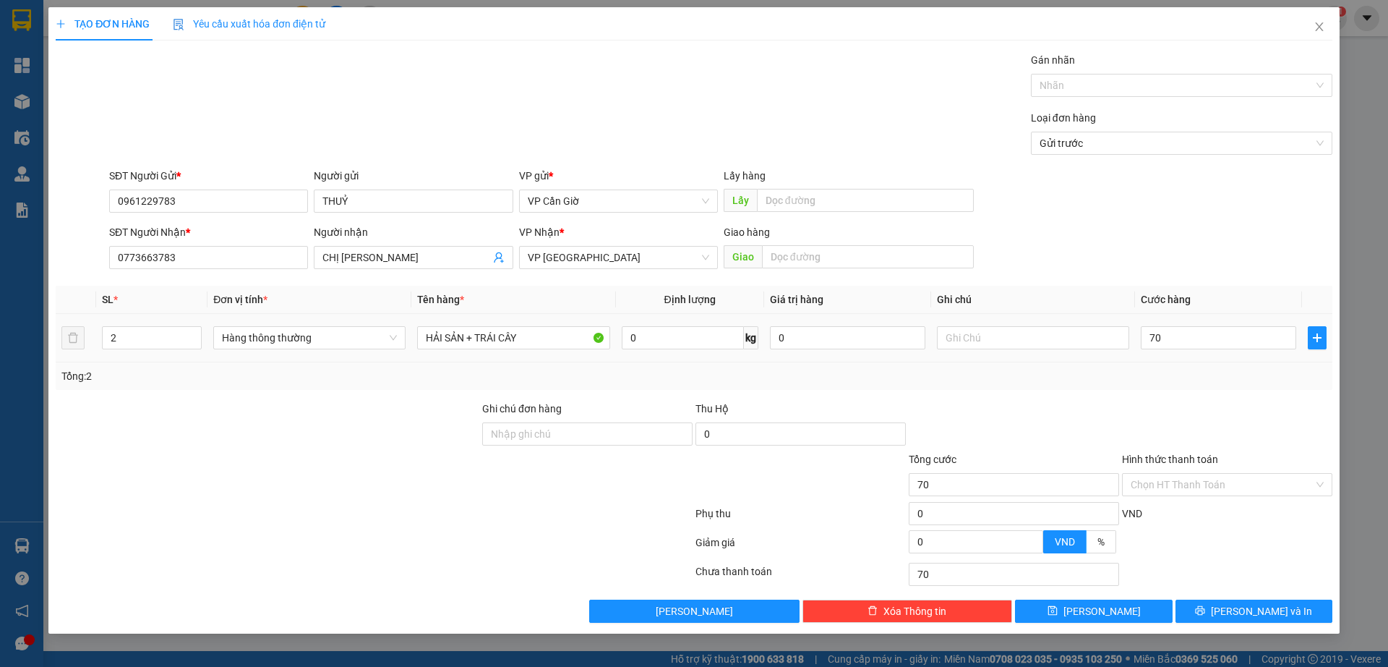
type input "70.000"
click at [1049, 395] on div "Transit Pickup Surcharge Ids Transit Deliver Surcharge Ids Transit Deliver Surc…" at bounding box center [694, 337] width 1277 height 571
click at [1198, 483] on input "Hình thức thanh toán" at bounding box center [1222, 485] width 183 height 22
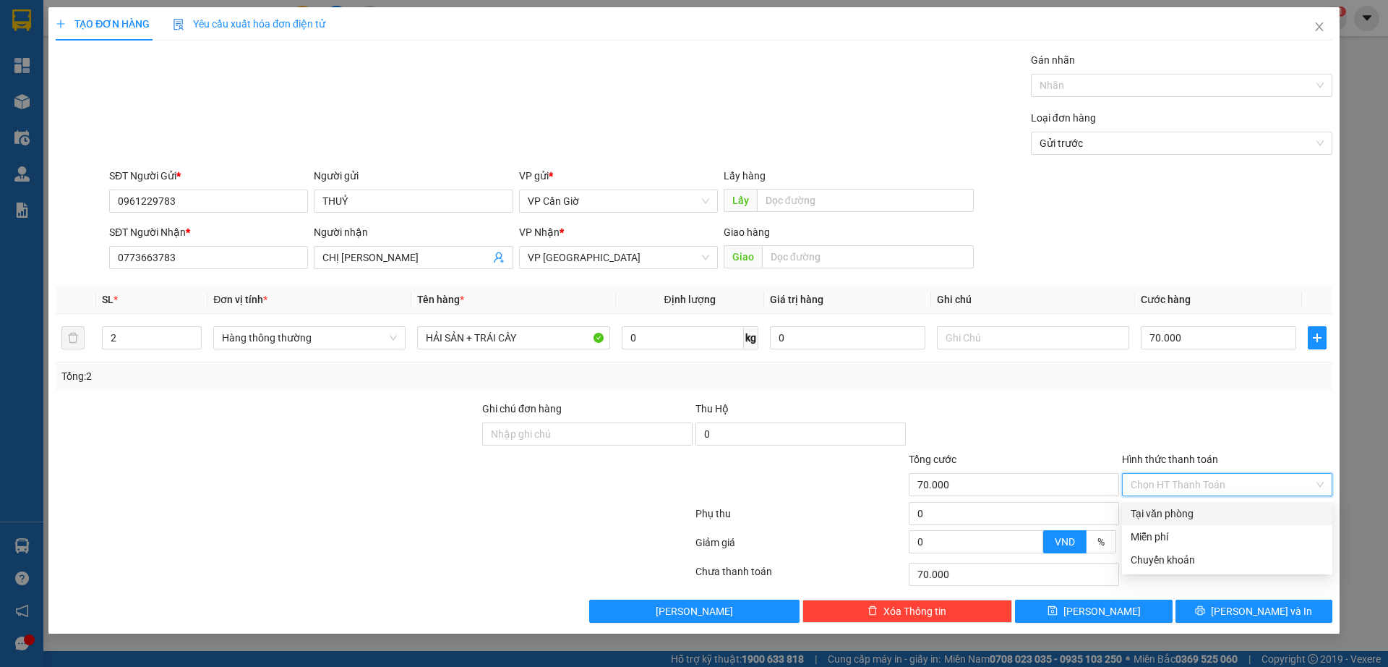
click at [1175, 513] on div "Tại văn phòng" at bounding box center [1227, 513] width 193 height 16
type input "0"
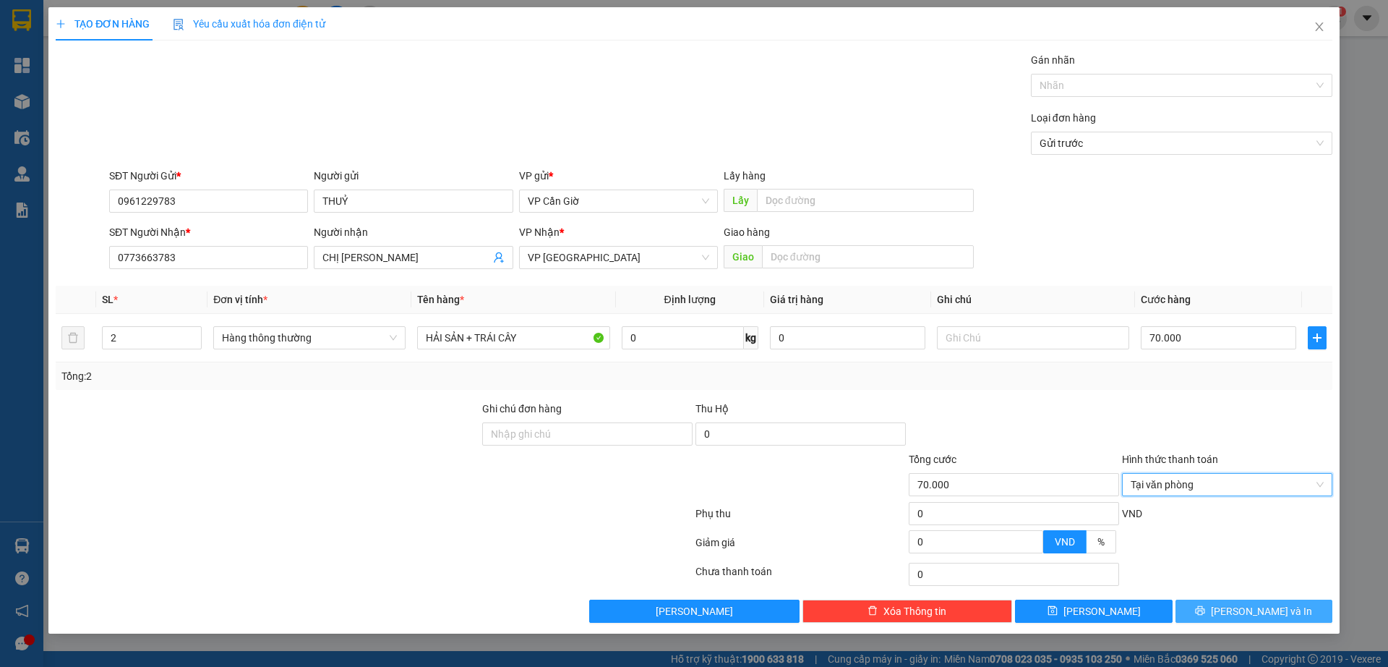
click at [1276, 610] on span "[PERSON_NAME] và In" at bounding box center [1261, 611] width 101 height 16
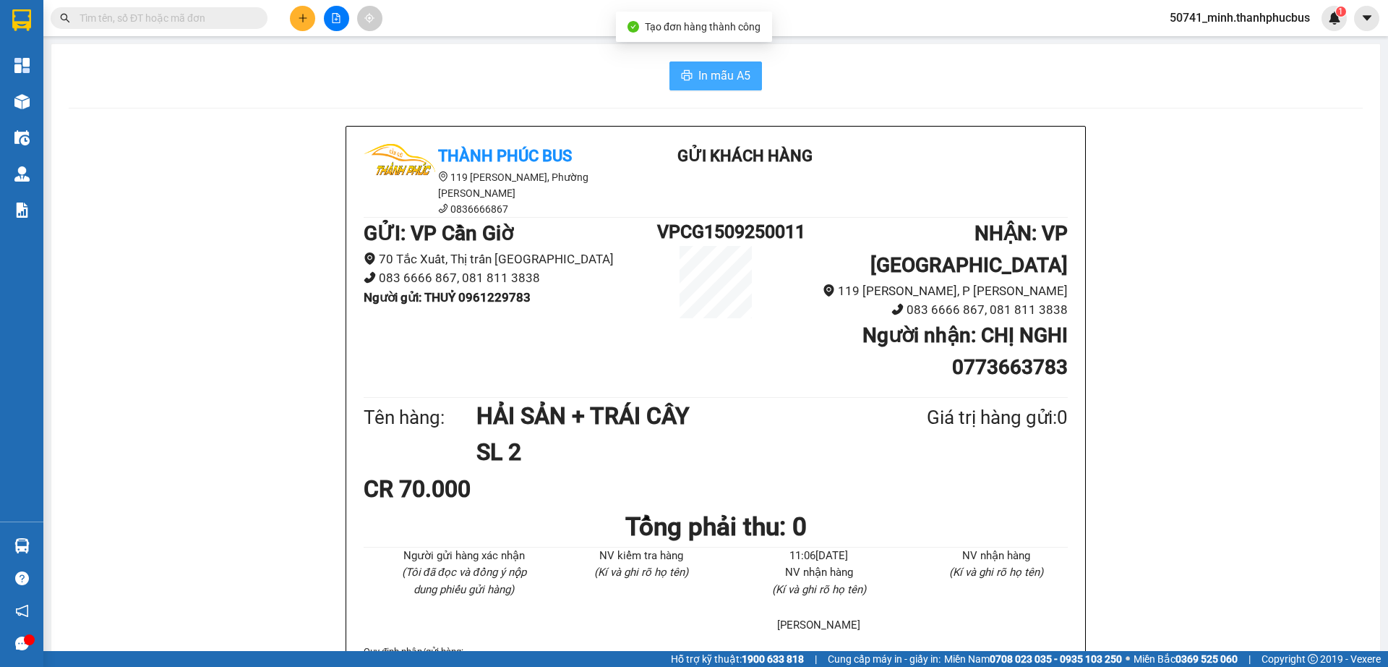
click at [718, 78] on span "In mẫu A5" at bounding box center [725, 76] width 52 height 18
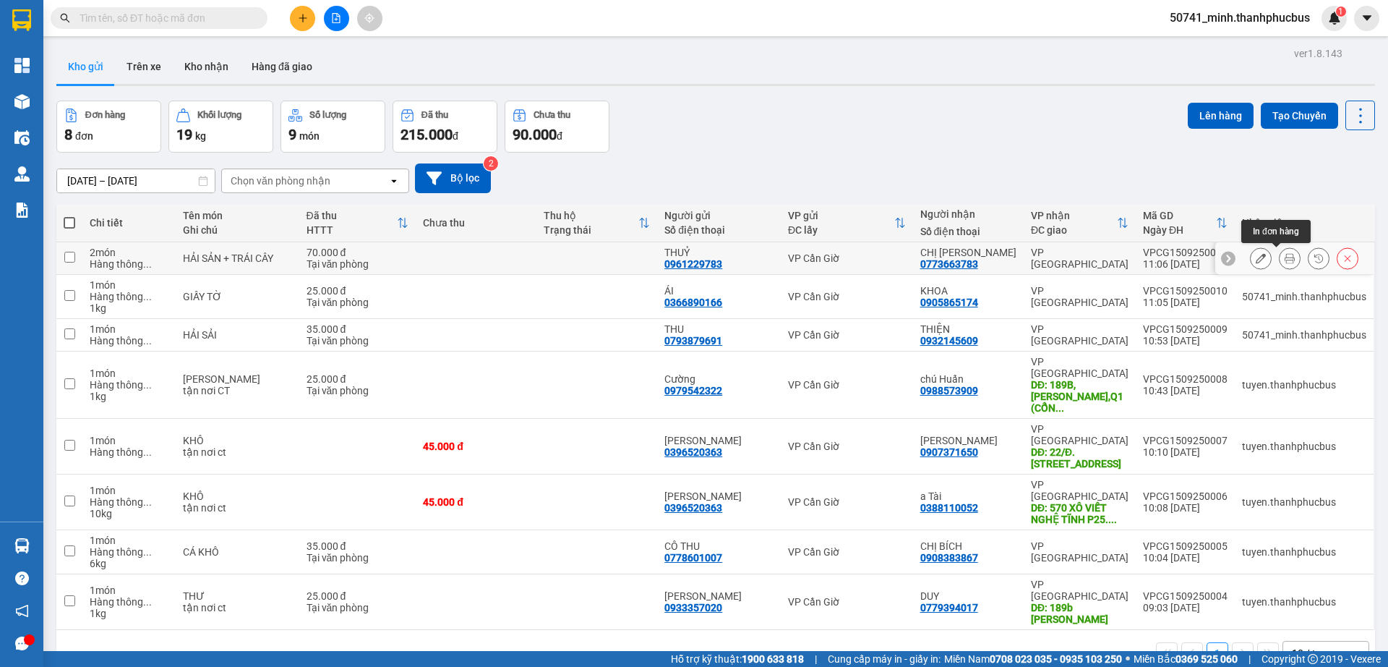
click at [1285, 260] on icon at bounding box center [1290, 258] width 10 height 10
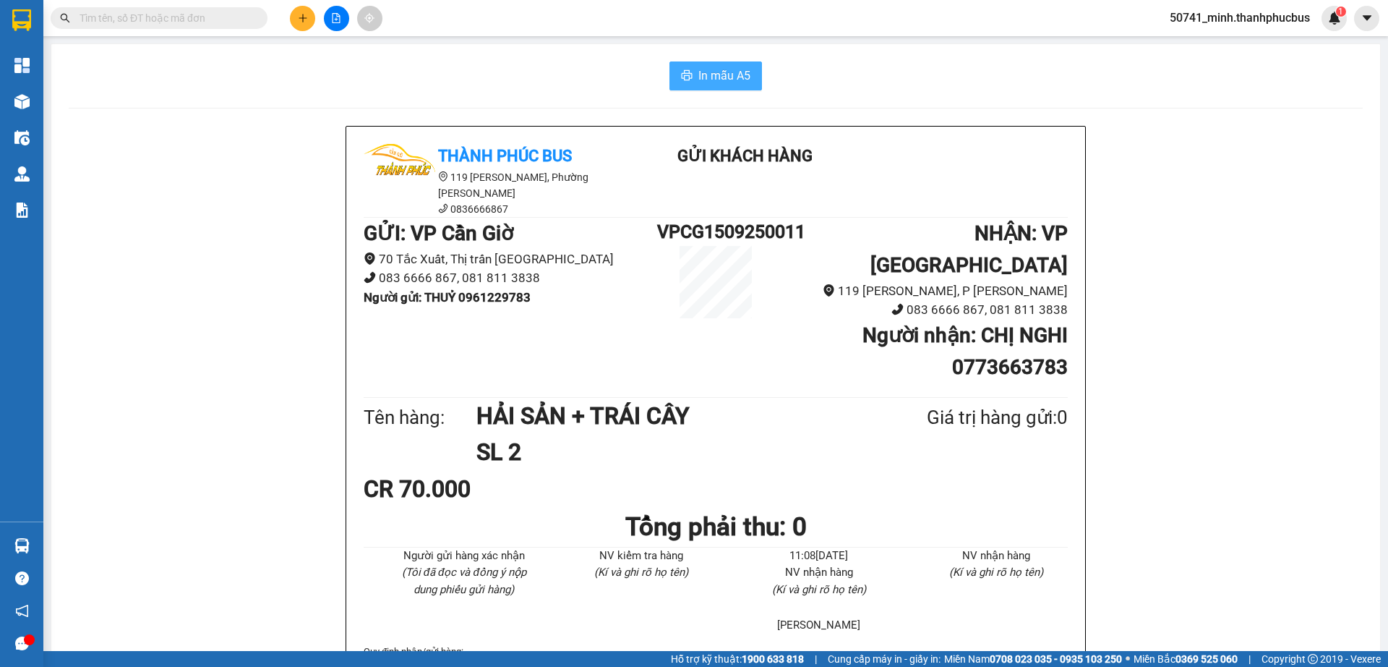
click at [728, 79] on span "In mẫu A5" at bounding box center [725, 76] width 52 height 18
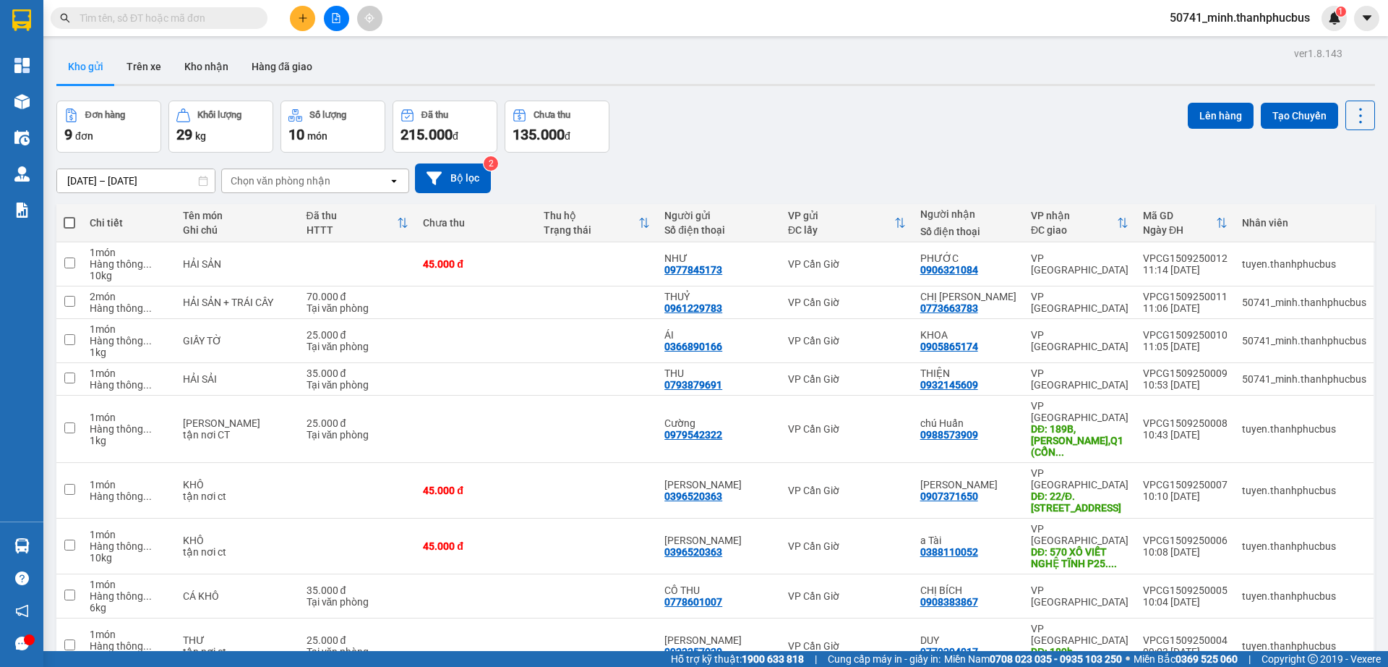
click at [1243, 258] on div "tuyen.thanhphucbus" at bounding box center [1304, 264] width 124 height 12
checkbox input "true"
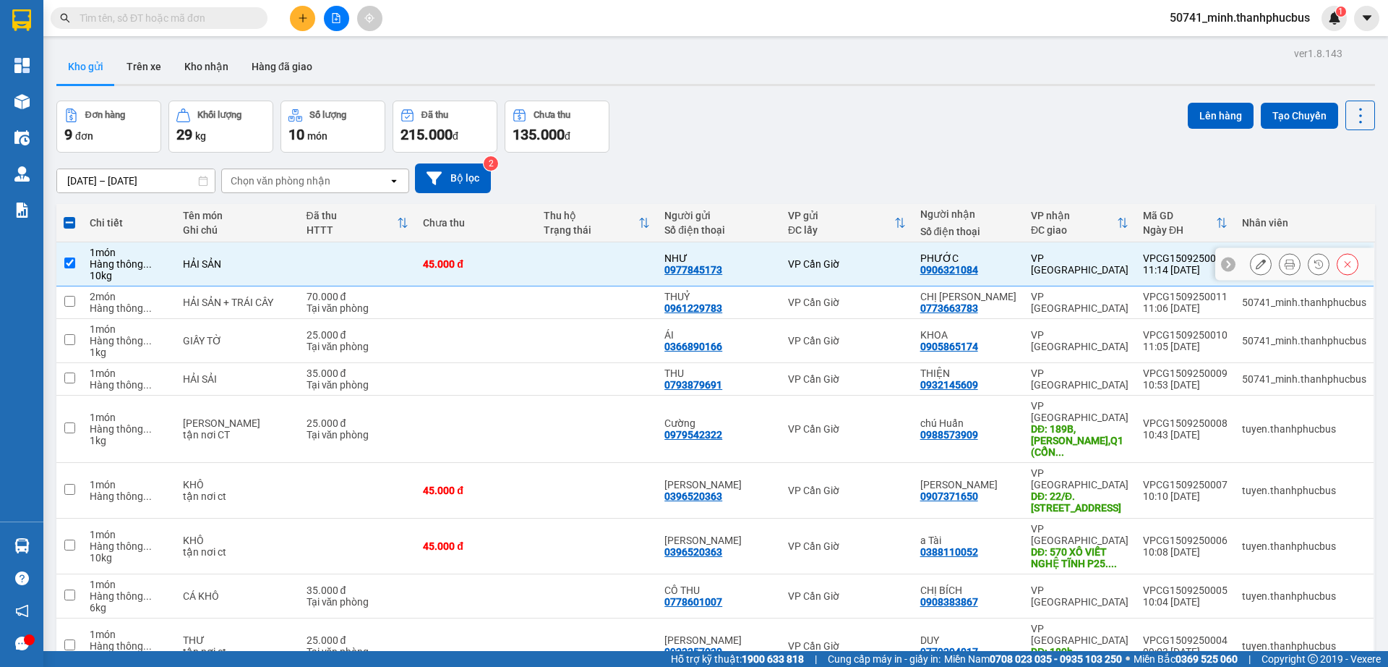
click at [1285, 264] on icon at bounding box center [1290, 264] width 10 height 10
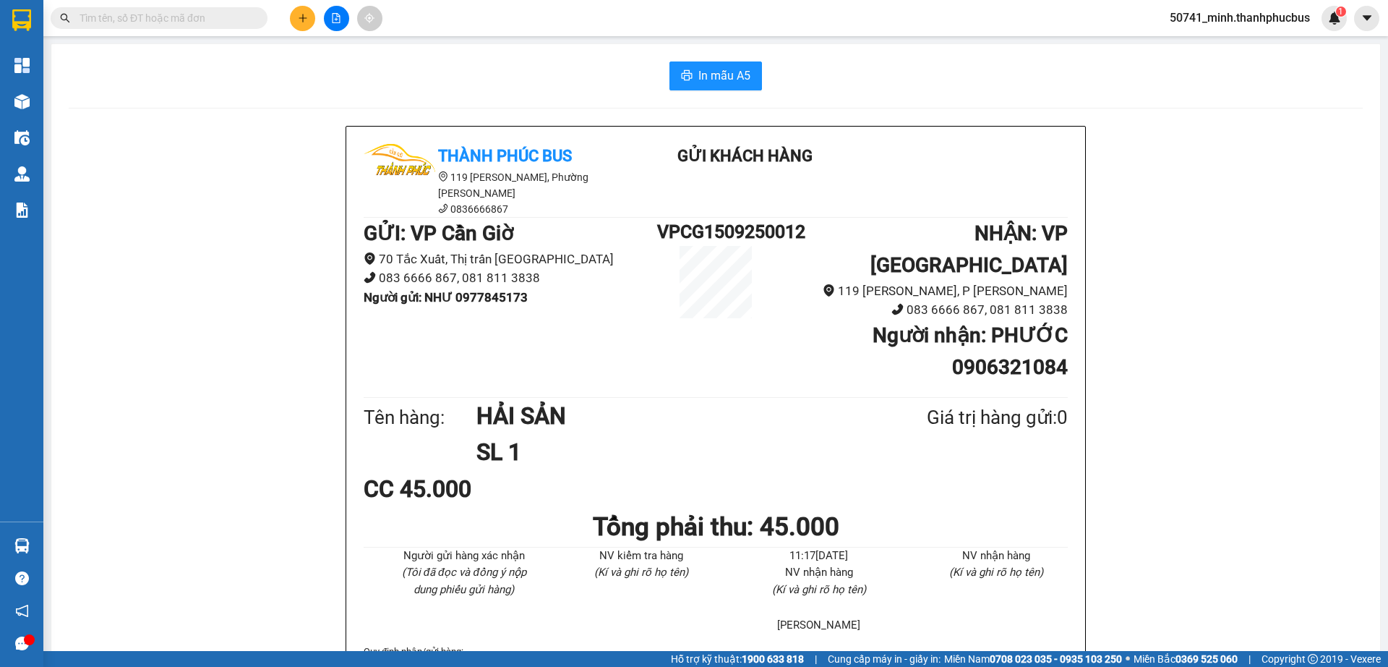
click at [733, 78] on span "In mẫu A5" at bounding box center [725, 76] width 52 height 18
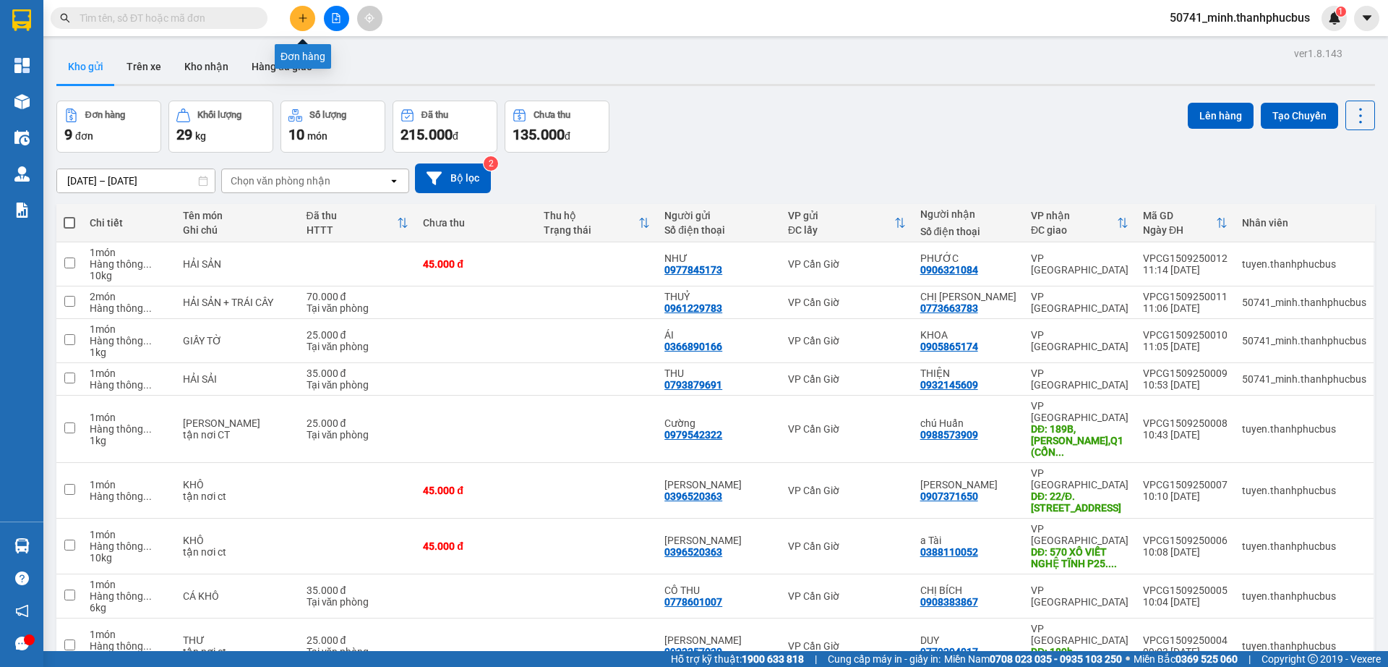
click at [306, 22] on icon "plus" at bounding box center [303, 18] width 10 height 10
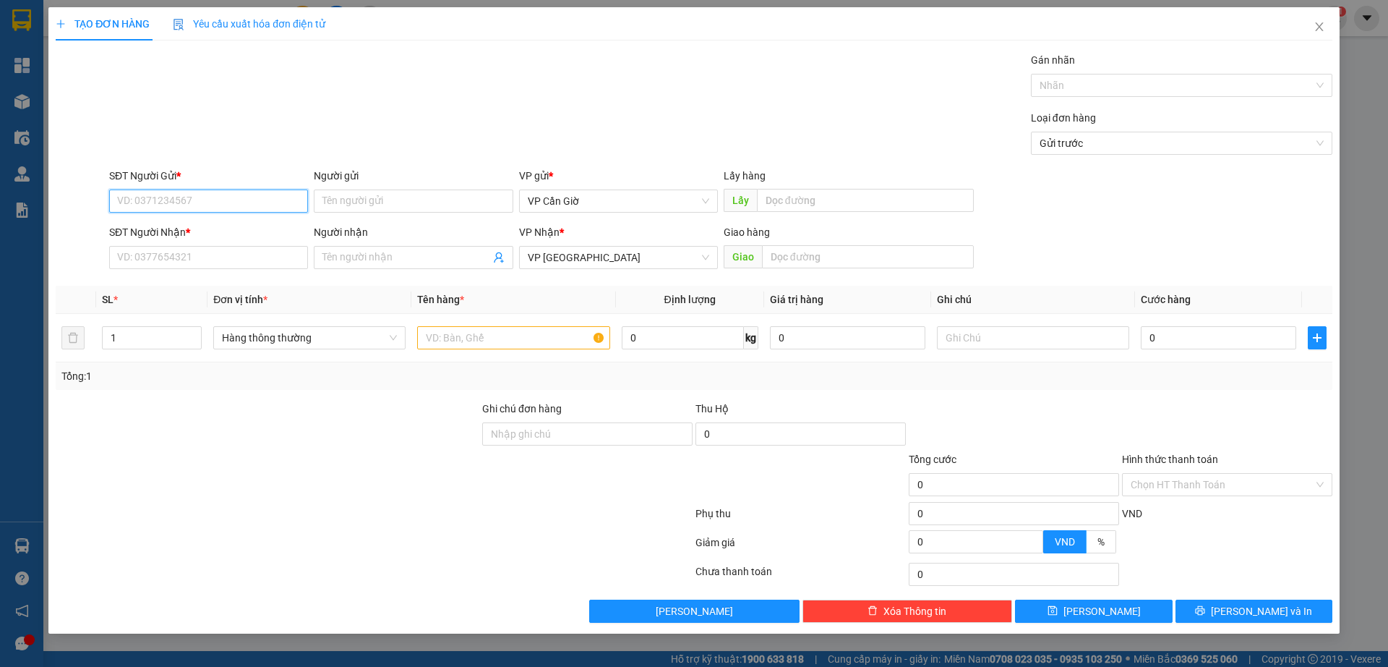
click at [167, 202] on input "SĐT Người Gửi *" at bounding box center [208, 200] width 199 height 23
click at [165, 231] on div "0342084574 - OANH" at bounding box center [209, 230] width 182 height 16
type input "0342084574"
type input "OANH"
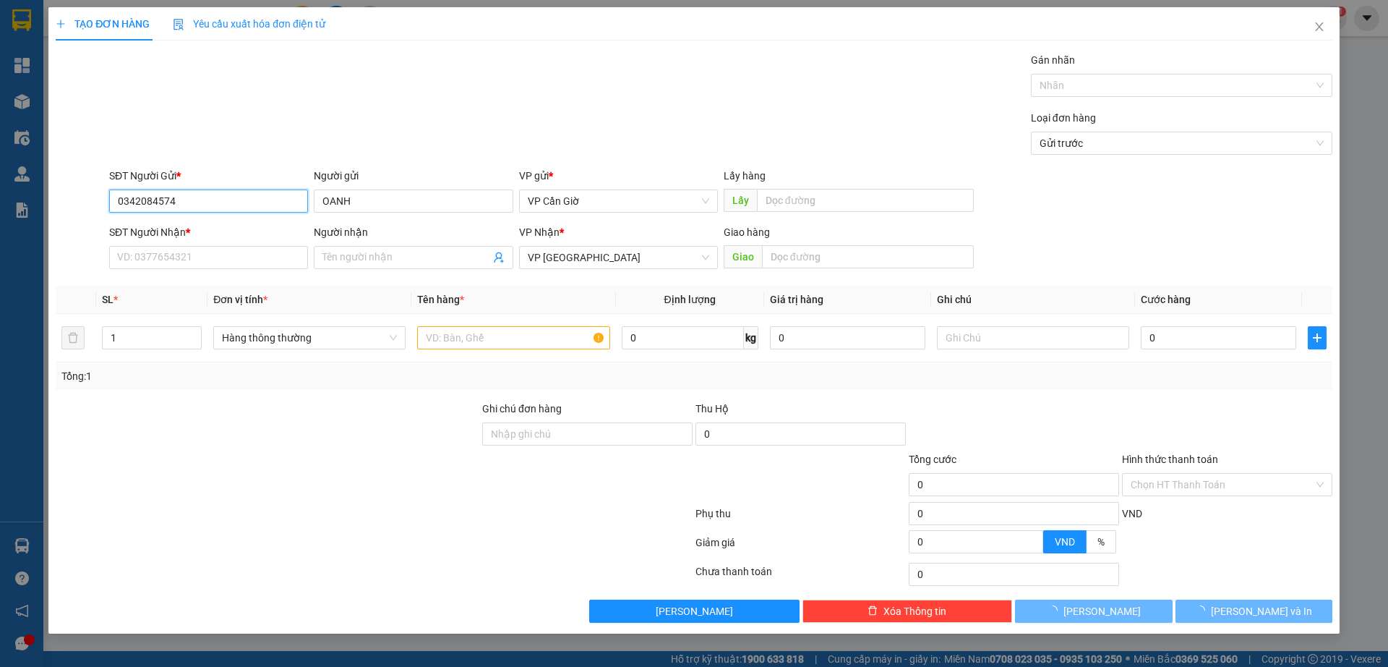
type input "0342084574"
click at [167, 262] on input "SĐT Người Nhận *" at bounding box center [208, 257] width 199 height 23
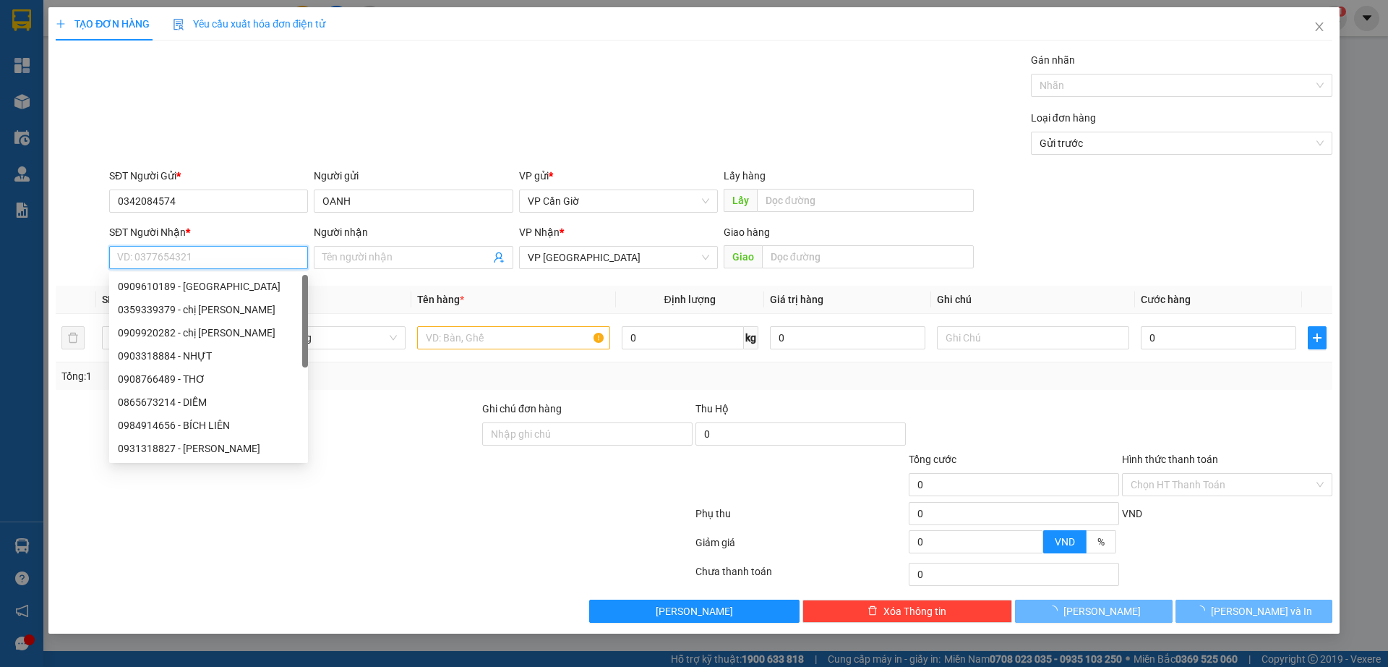
type input "55.000"
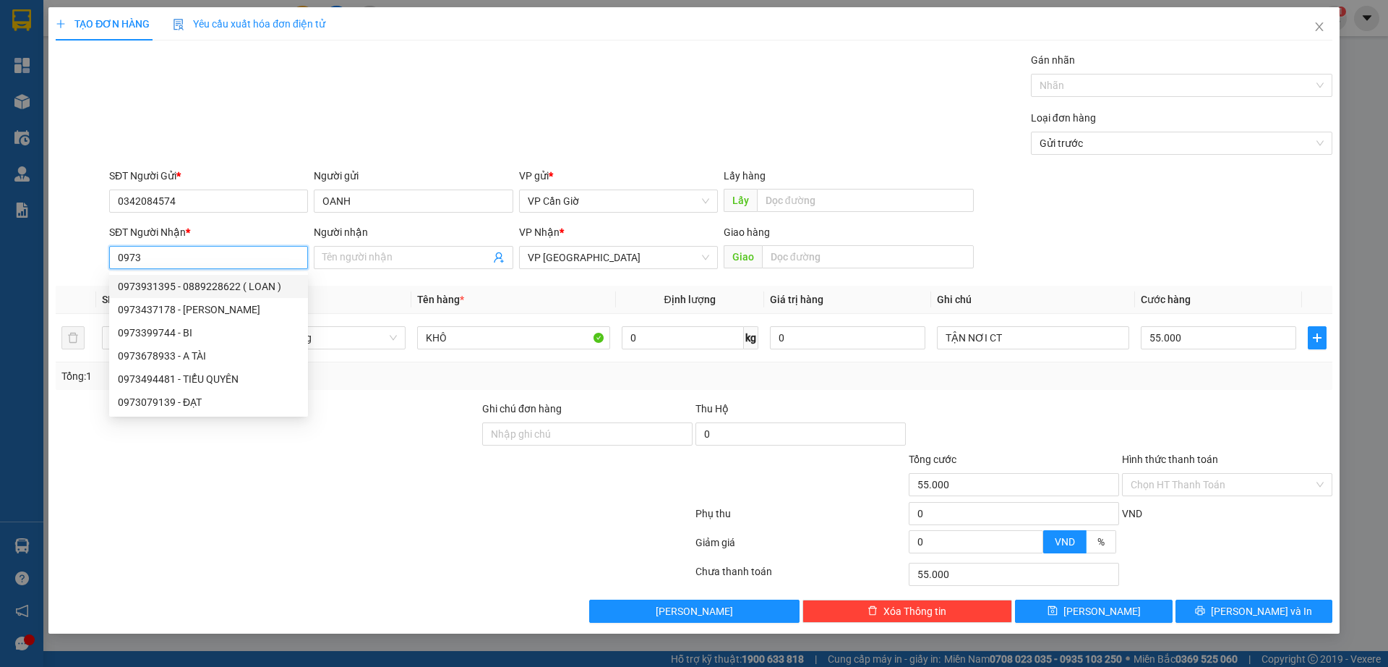
click at [230, 286] on div "0973931395 - 0889228622 ( LOAN )" at bounding box center [209, 286] width 182 height 16
type input "0973931395"
type input "0889228622 ( LOAN )"
type input "469 ĐƯỜNG NGUYỄN VĂN TẠO, HIỆP PHƯỚC, NHÀ BÈ"
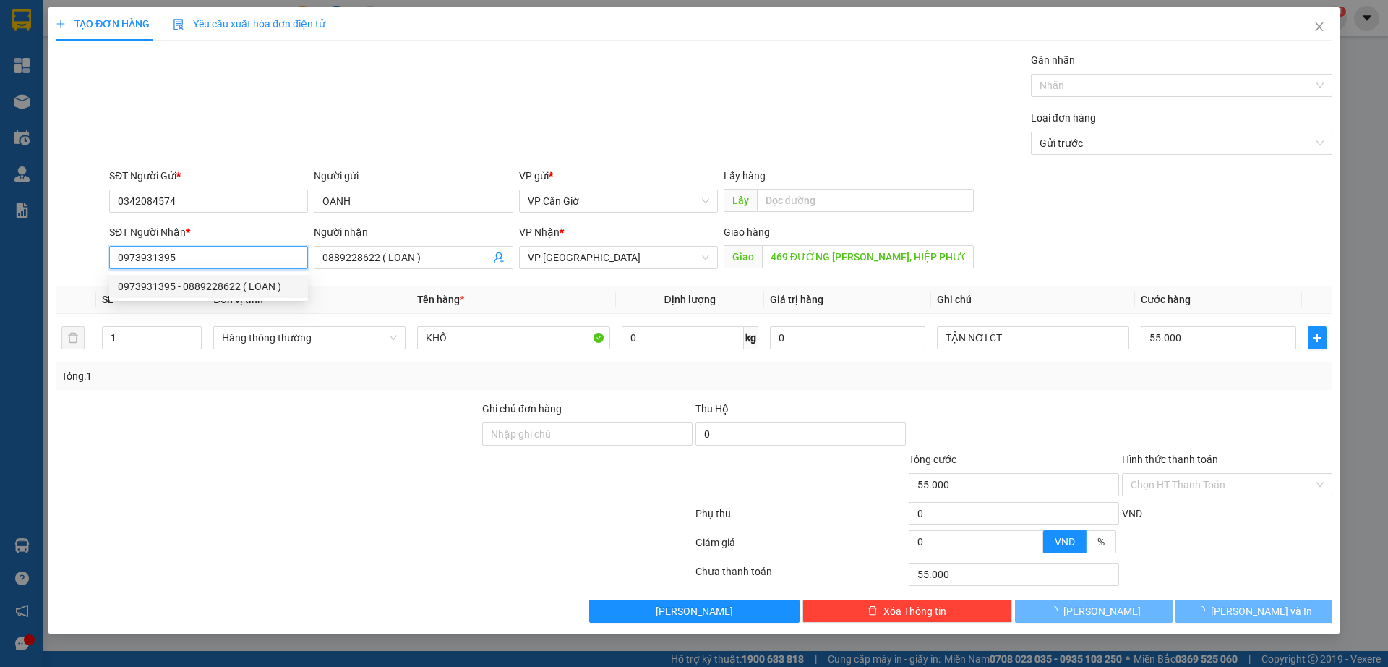
type input "45.000"
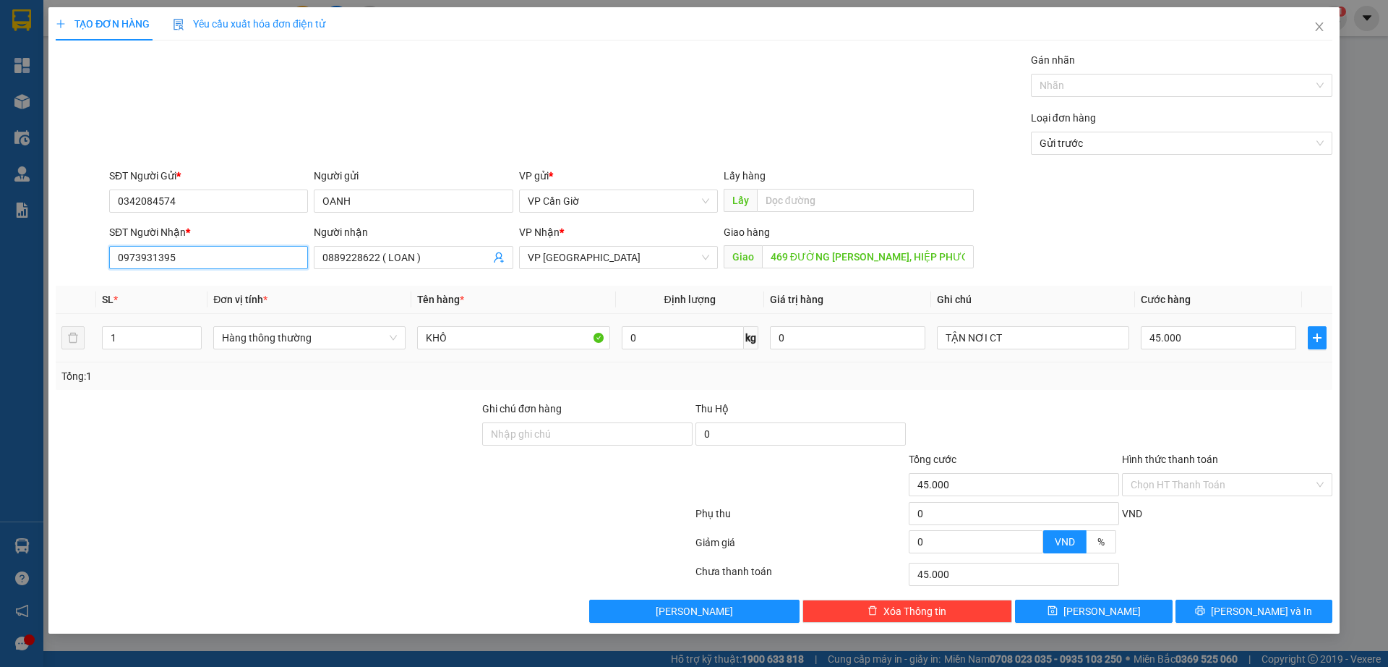
type input "0973931395"
click at [1204, 338] on input "45.000" at bounding box center [1218, 337] width 155 height 23
type input "5"
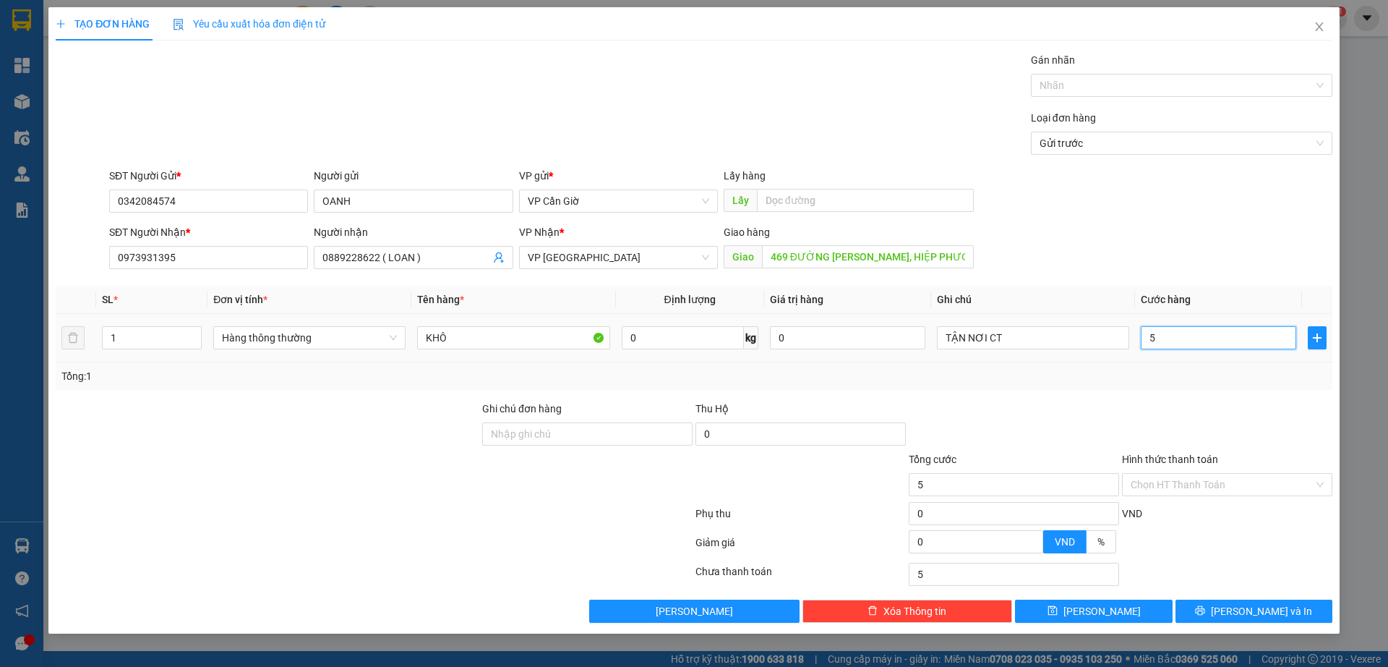
type input "55"
type input "55.000"
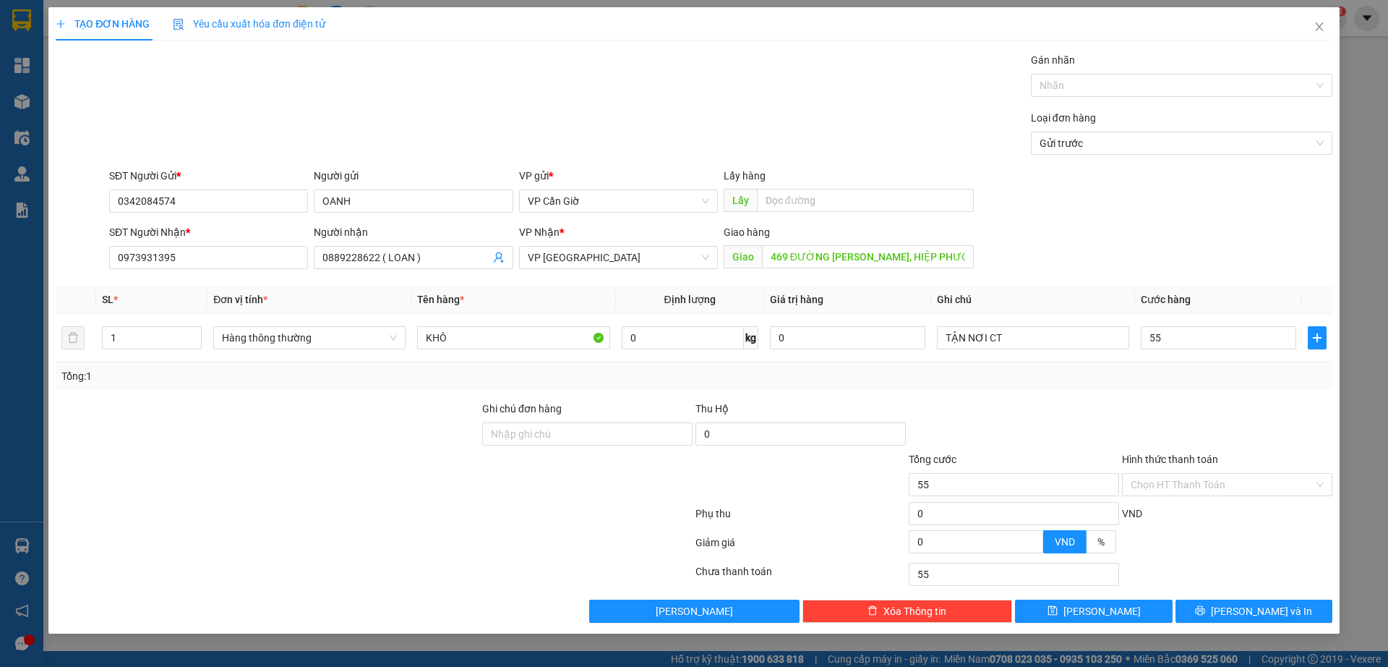
type input "55.000"
click at [1195, 486] on input "Hình thức thanh toán" at bounding box center [1222, 485] width 183 height 22
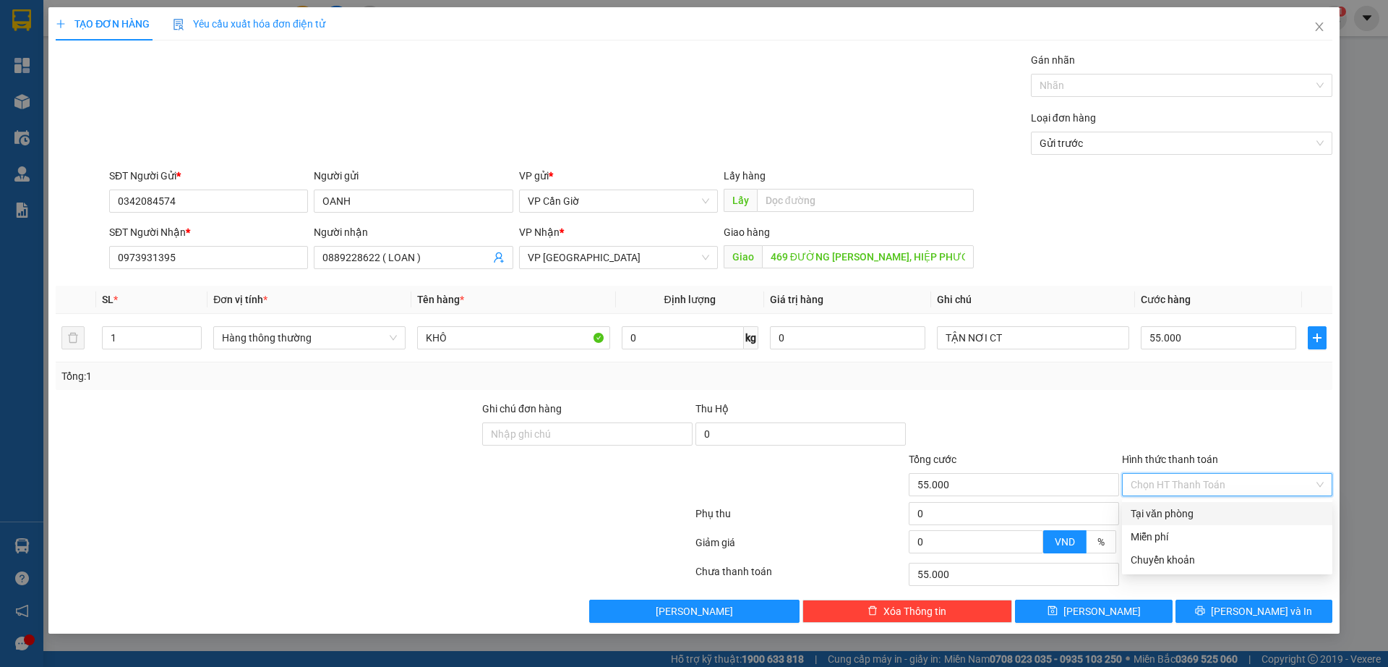
click at [1179, 517] on div "Tại văn phòng" at bounding box center [1227, 513] width 193 height 16
type input "0"
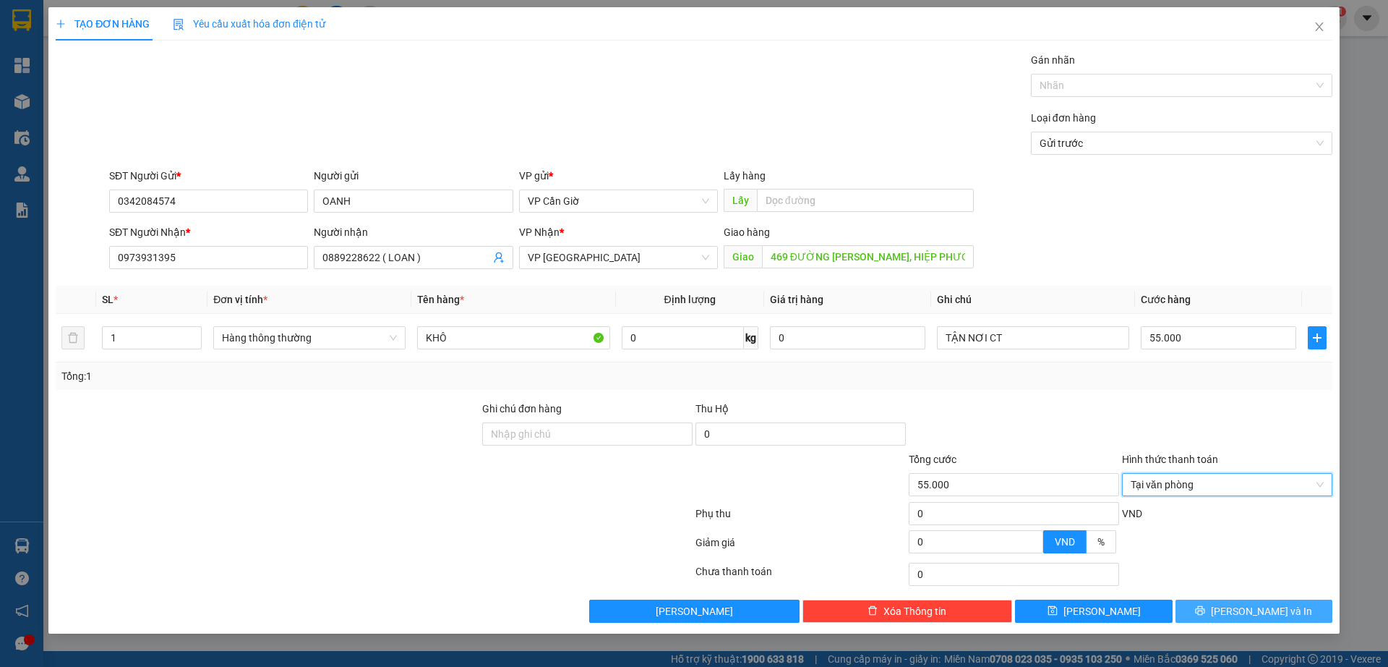
click at [1263, 610] on span "[PERSON_NAME] và In" at bounding box center [1261, 611] width 101 height 16
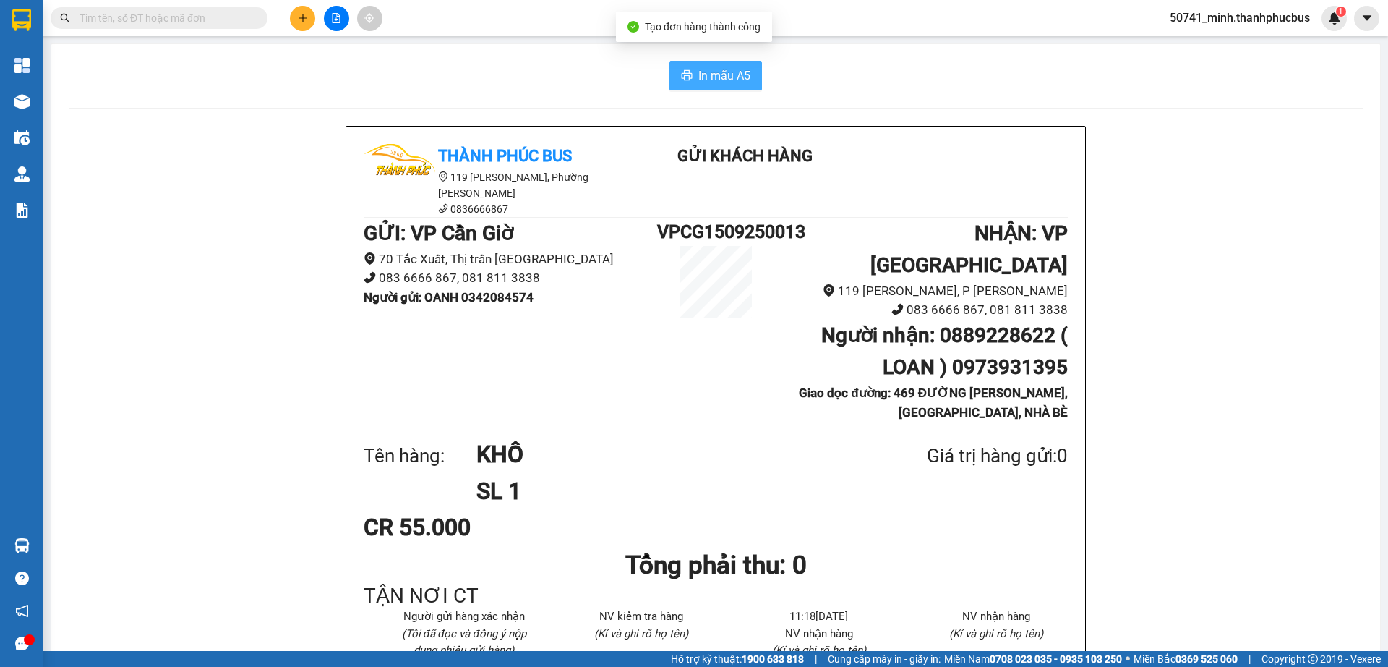
click at [725, 85] on span "In mẫu A5" at bounding box center [725, 76] width 52 height 18
